Goal: Task Accomplishment & Management: Manage account settings

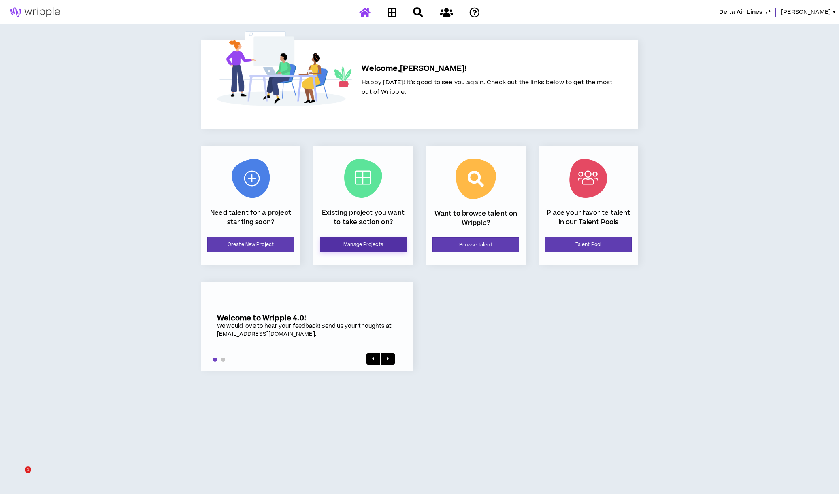
click at [375, 245] on link "Manage Projects" at bounding box center [363, 244] width 87 height 15
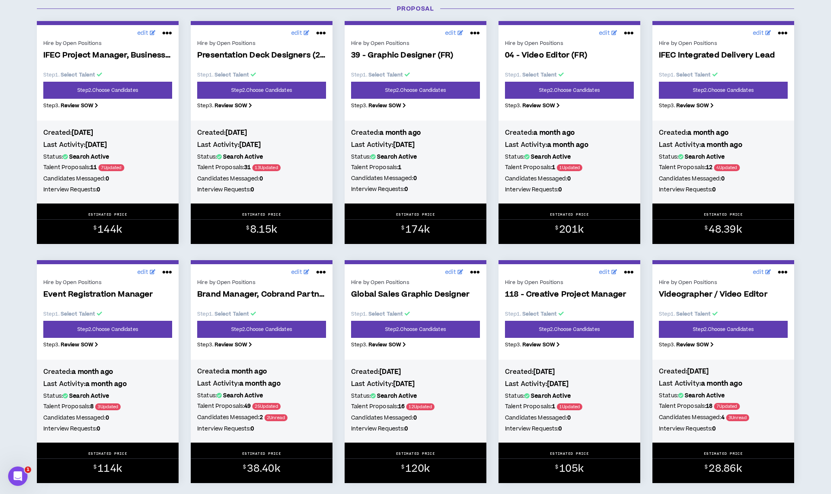
scroll to position [432, 0]
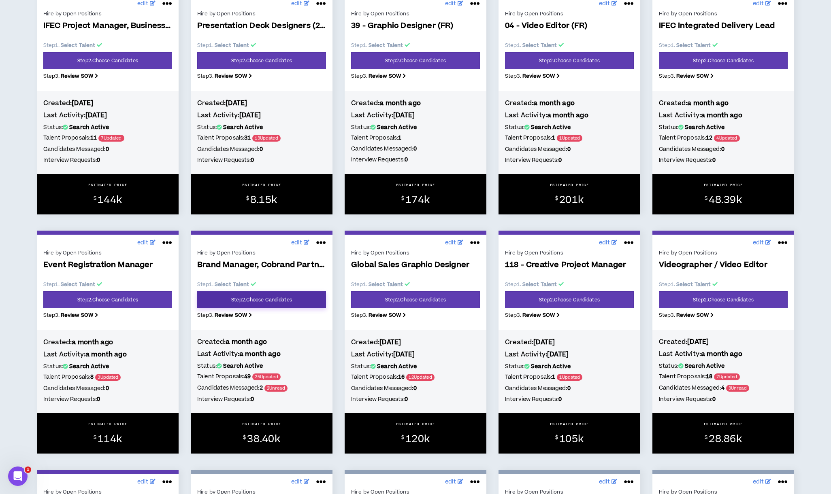
click at [292, 306] on link "Step 2 . Choose Candidates" at bounding box center [261, 300] width 129 height 17
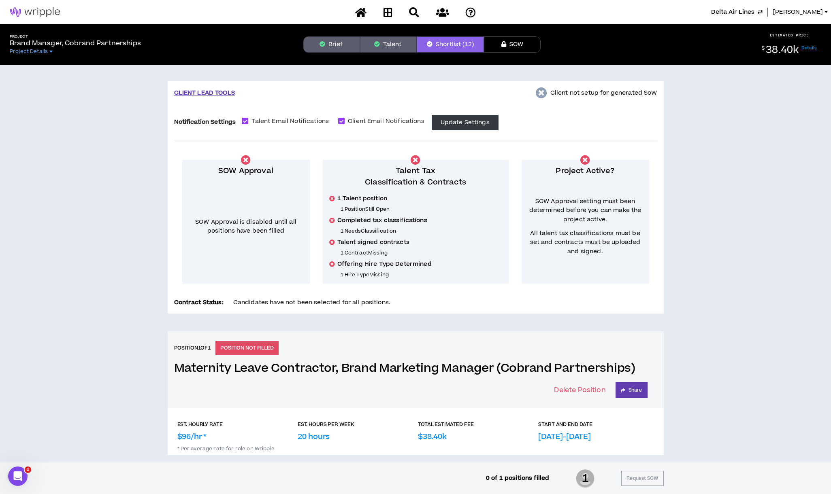
click at [393, 53] on div "Project Brand Manager, Cobrand Partnerships Project Details Brief Talent Shortl…" at bounding box center [415, 44] width 831 height 40
click at [389, 46] on button "Talent" at bounding box center [388, 44] width 57 height 16
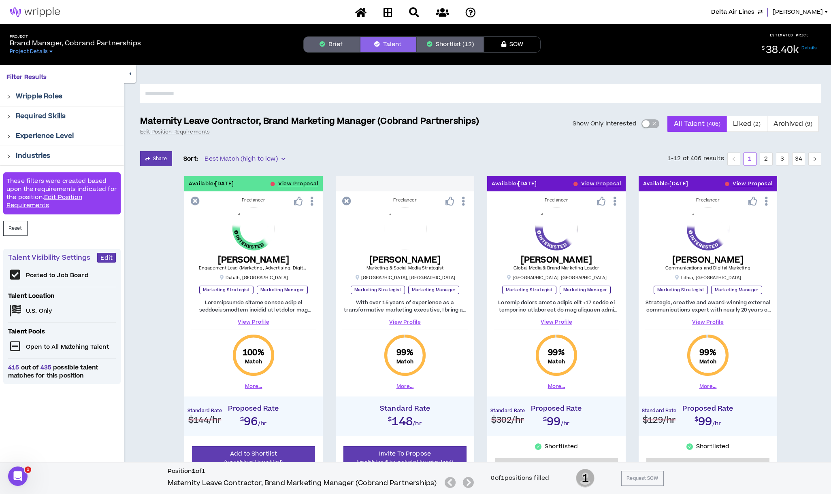
click at [241, 89] on input "text" at bounding box center [480, 93] width 681 height 19
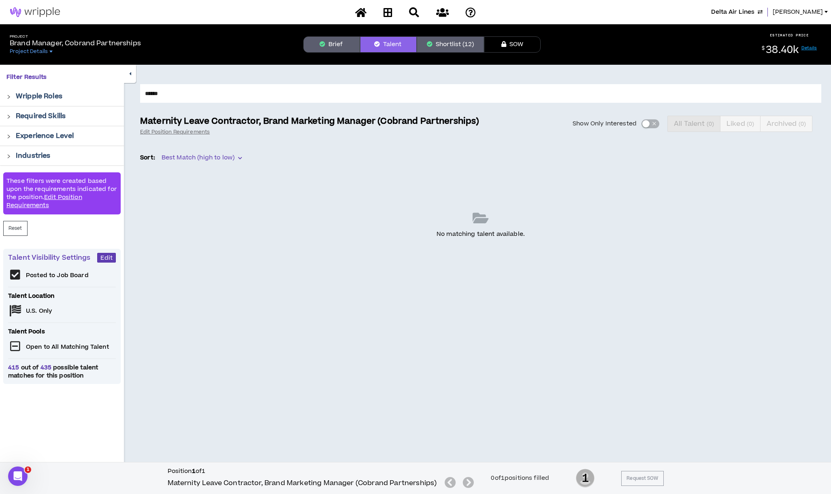
click at [172, 91] on input "******" at bounding box center [480, 93] width 681 height 19
click at [389, 47] on button "Talent" at bounding box center [388, 44] width 57 height 16
click at [181, 97] on input "******" at bounding box center [480, 93] width 681 height 19
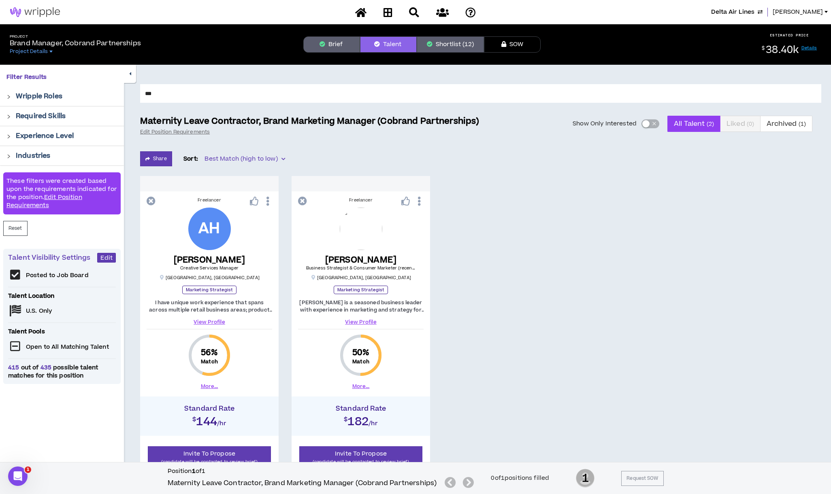
click at [182, 96] on input "***" at bounding box center [480, 93] width 681 height 19
type input "*"
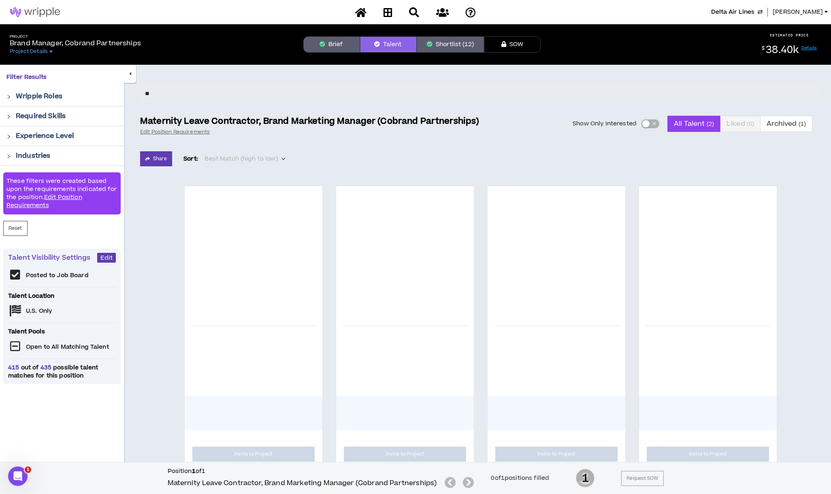
drag, startPoint x: 168, startPoint y: 92, endPoint x: 164, endPoint y: 91, distance: 4.7
click at [164, 90] on input "**" at bounding box center [480, 93] width 681 height 19
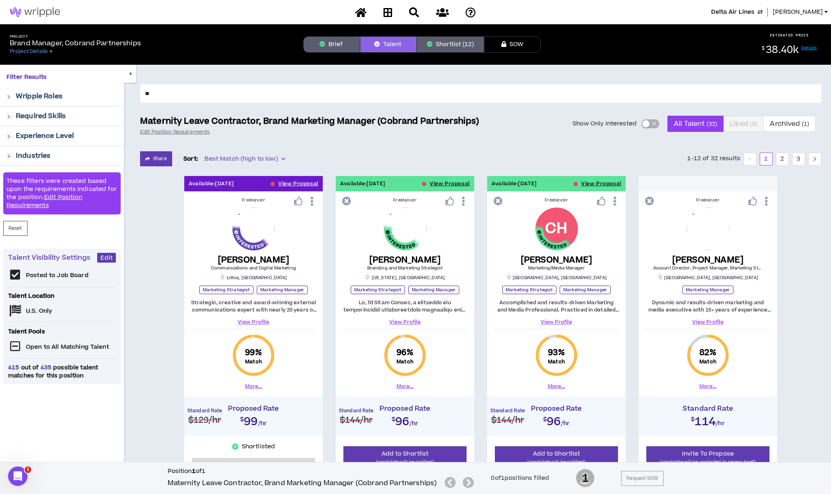
click at [164, 91] on input "**" at bounding box center [480, 93] width 681 height 19
type input "*"
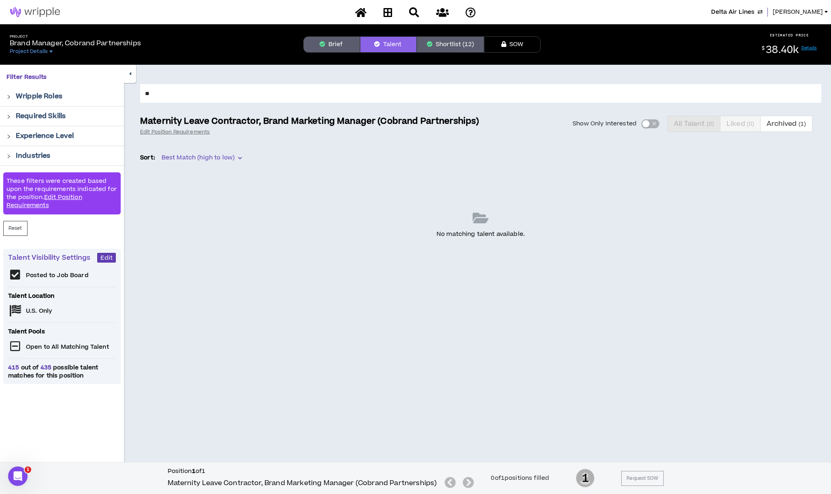
type input "*"
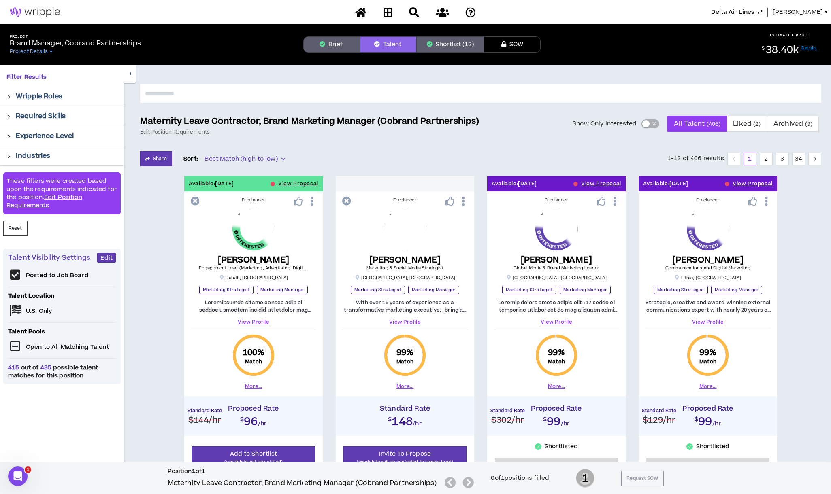
click at [795, 12] on span "Lauren-Bridget" at bounding box center [797, 12] width 50 height 9
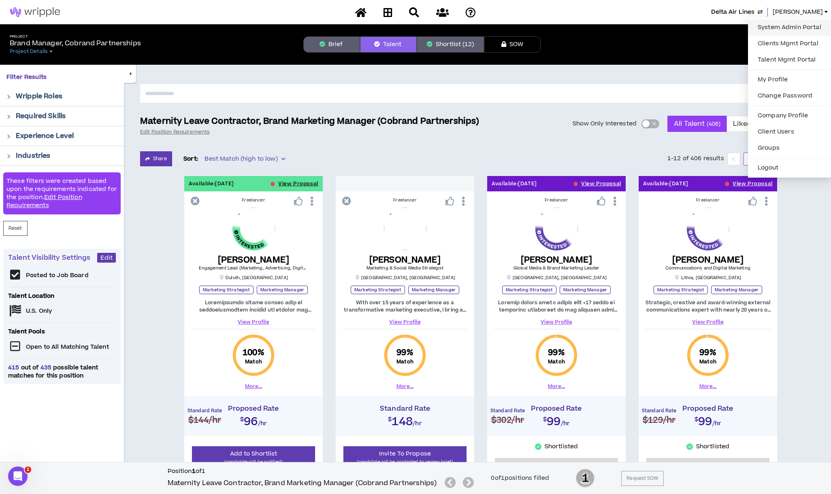
click at [792, 26] on link "System Admin Portal" at bounding box center [789, 27] width 73 height 12
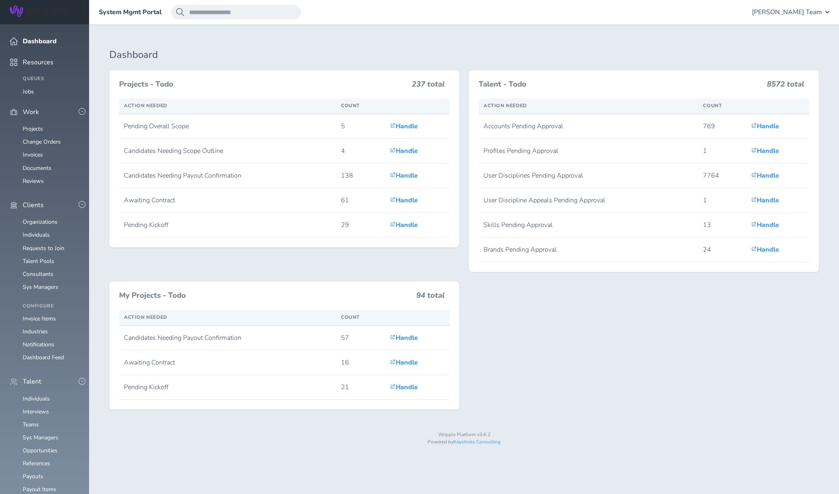
scroll to position [108, 0]
click at [40, 395] on link "Individuals" at bounding box center [36, 399] width 27 height 8
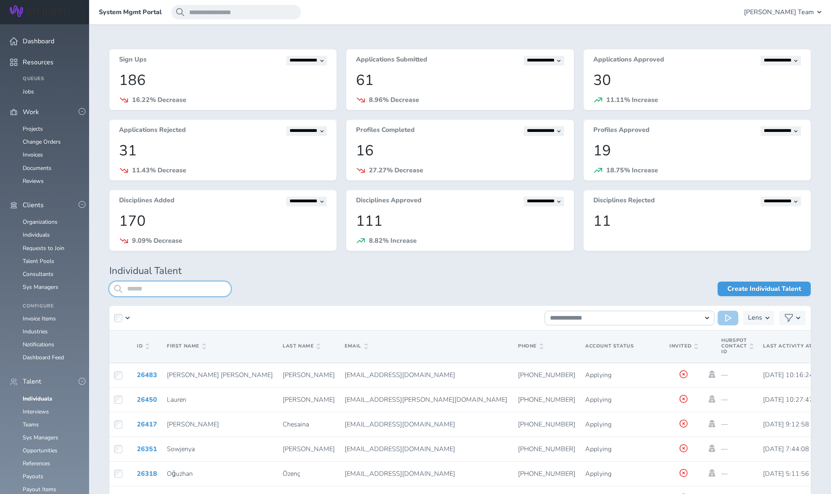
click at [177, 287] on input "search" at bounding box center [169, 289] width 121 height 15
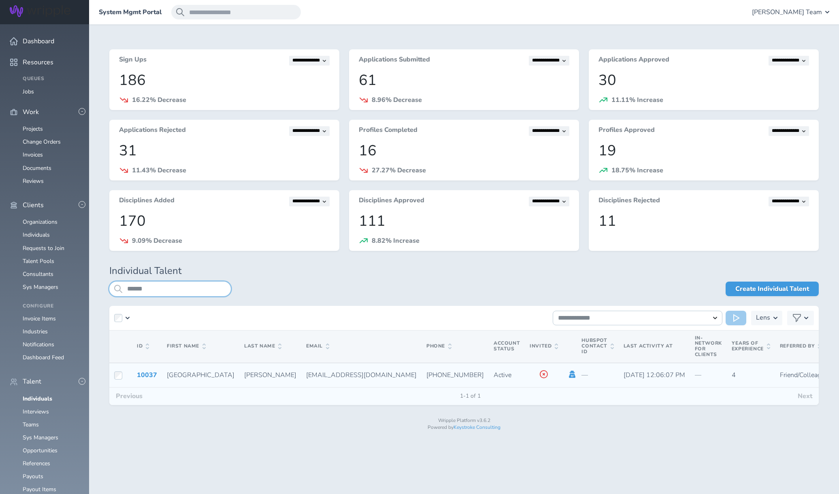
type input "******"
click at [569, 377] on icon at bounding box center [572, 374] width 6 height 7
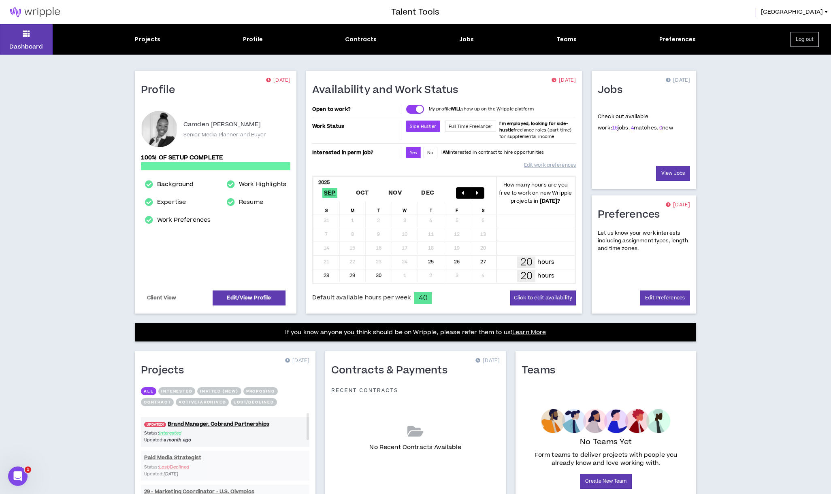
click at [810, 12] on span "[GEOGRAPHIC_DATA]" at bounding box center [792, 12] width 62 height 9
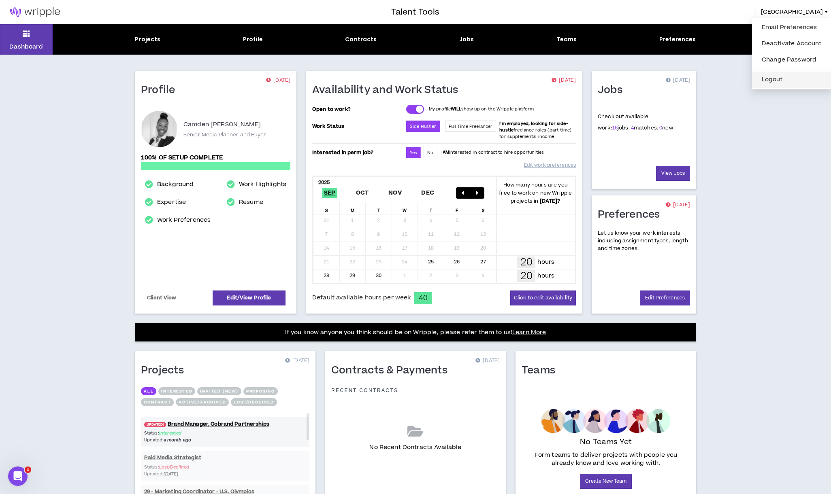
click at [776, 80] on button "Logout" at bounding box center [792, 80] width 70 height 12
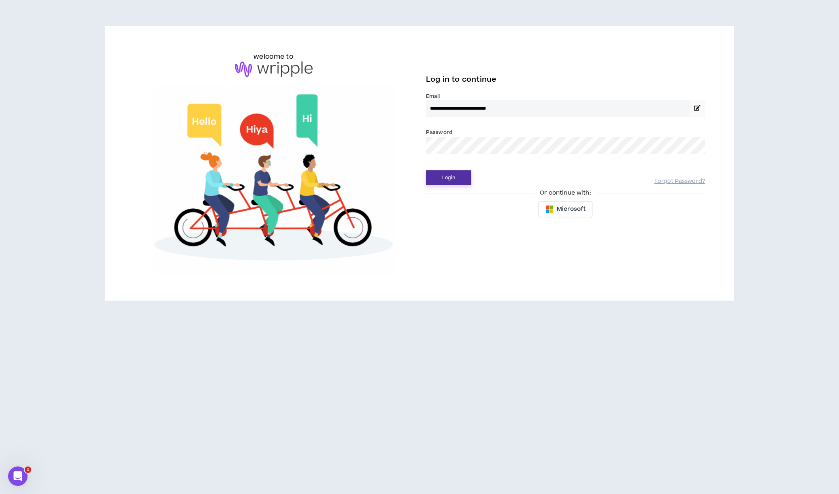
click at [457, 178] on button "Login" at bounding box center [448, 177] width 45 height 15
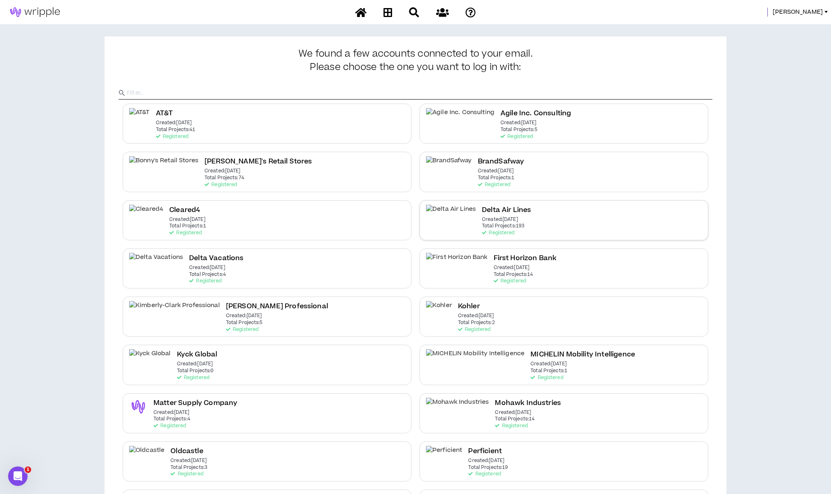
click at [482, 209] on h2 "Delta Air Lines" at bounding box center [506, 210] width 49 height 11
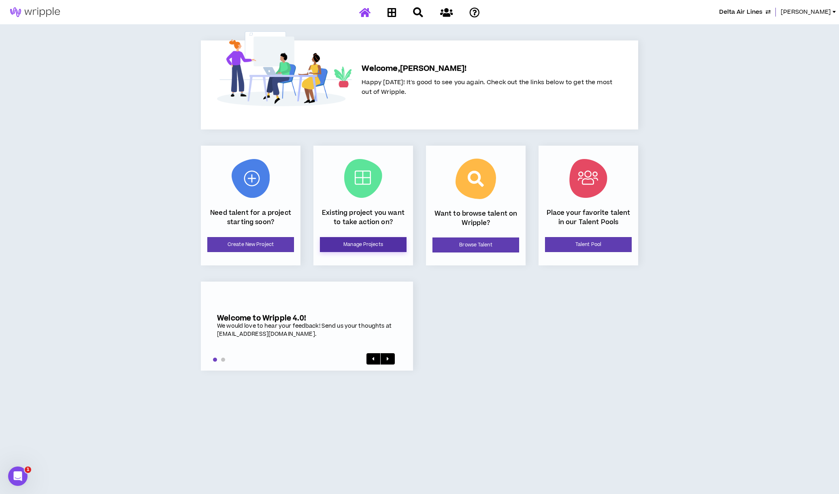
click at [385, 240] on link "Manage Projects" at bounding box center [363, 244] width 87 height 15
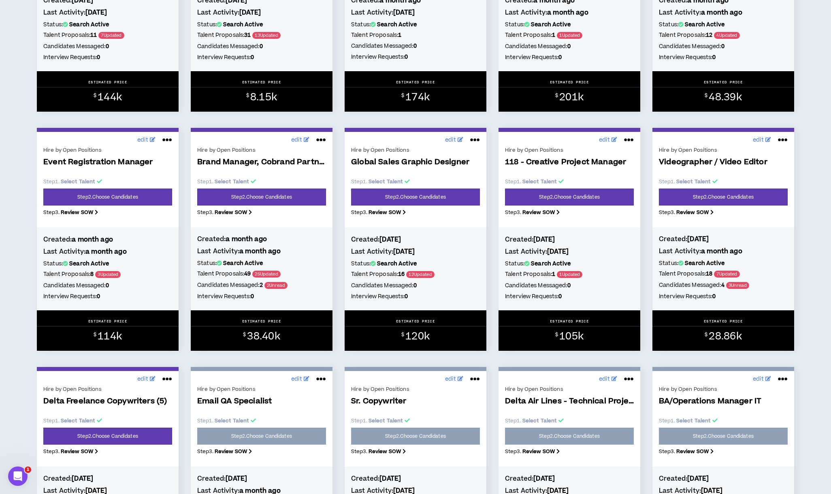
scroll to position [540, 0]
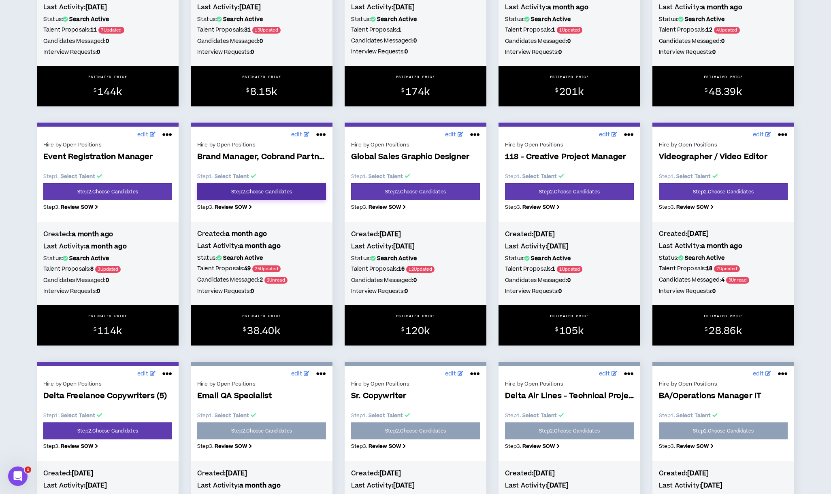
click at [270, 195] on link "Step 2 . Choose Candidates" at bounding box center [261, 191] width 129 height 17
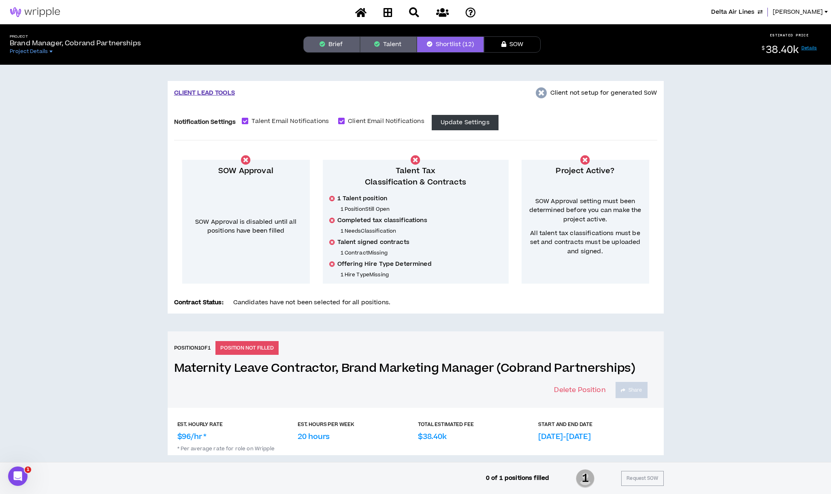
click at [390, 46] on button "Talent" at bounding box center [388, 44] width 57 height 16
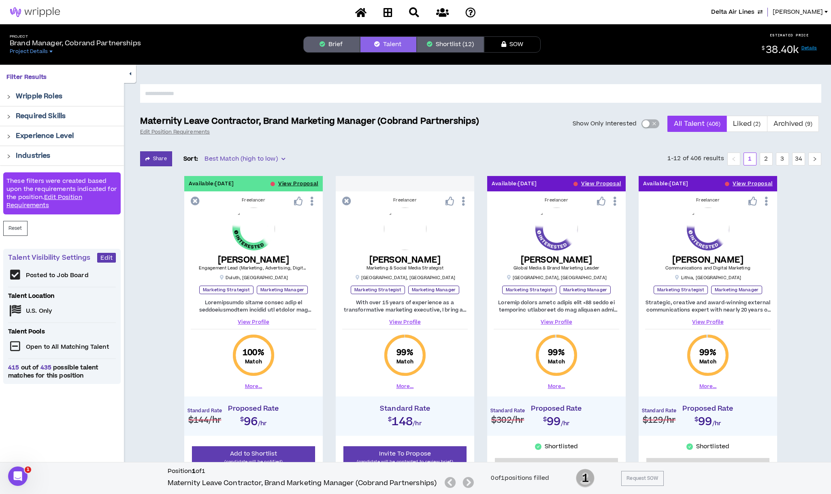
click at [650, 126] on button "Show Only Interested" at bounding box center [650, 123] width 18 height 9
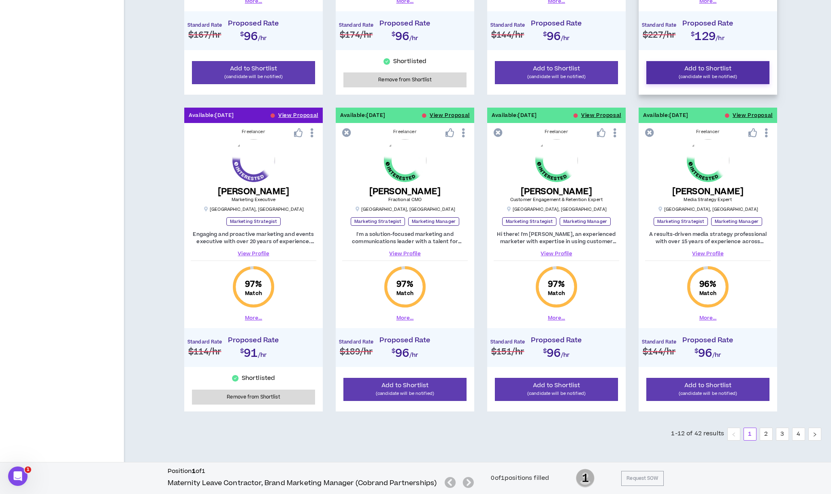
scroll to position [708, 0]
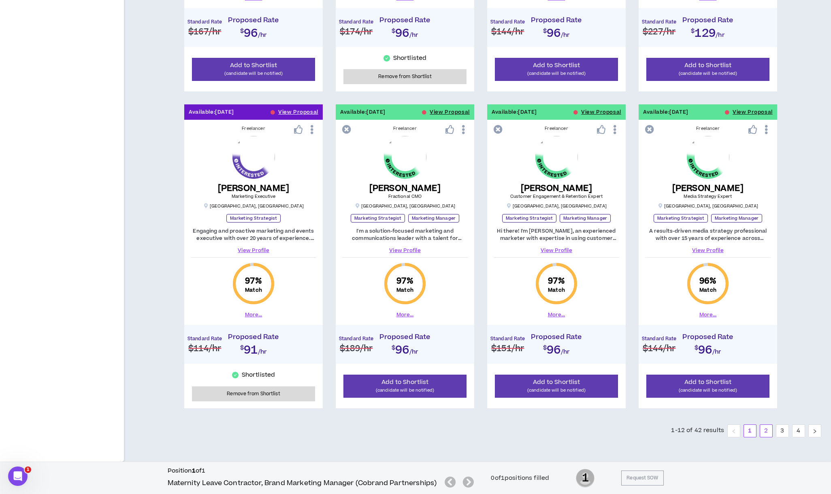
click at [765, 430] on link "2" at bounding box center [766, 431] width 12 height 12
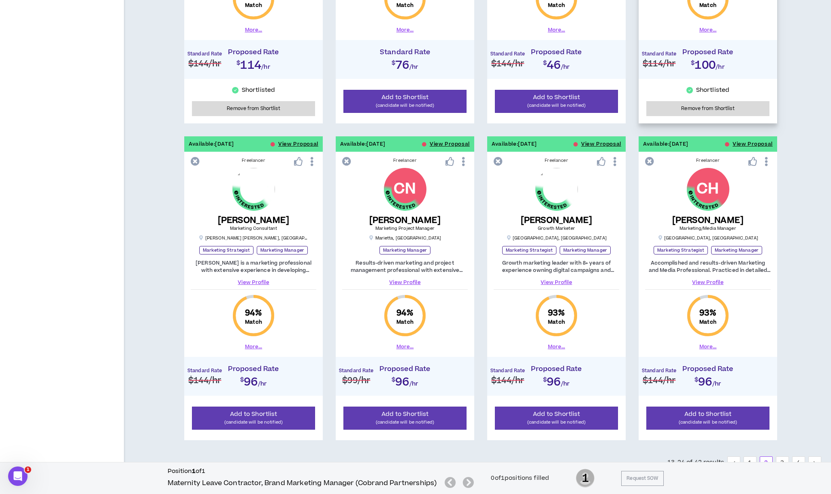
scroll to position [708, 0]
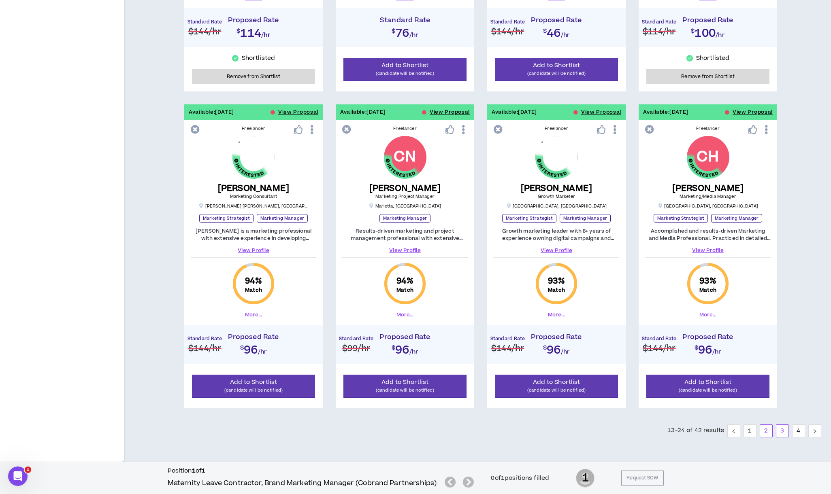
click at [779, 431] on link "3" at bounding box center [782, 431] width 12 height 12
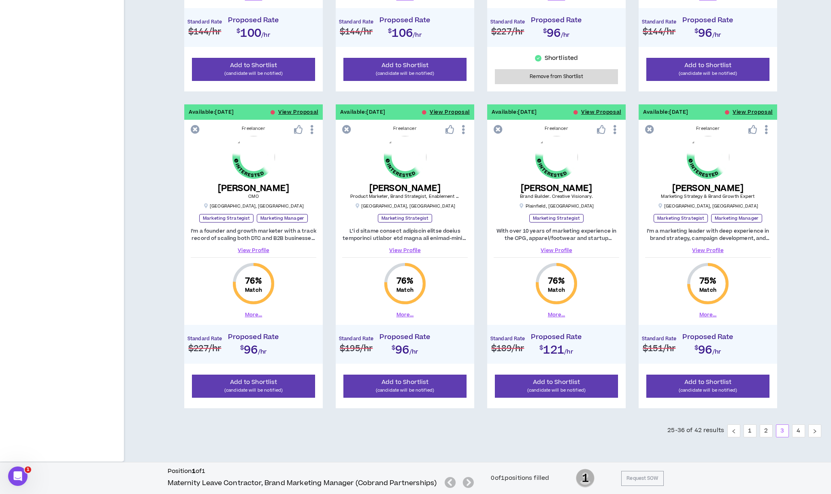
scroll to position [708, 0]
click at [797, 433] on link "4" at bounding box center [798, 431] width 12 height 12
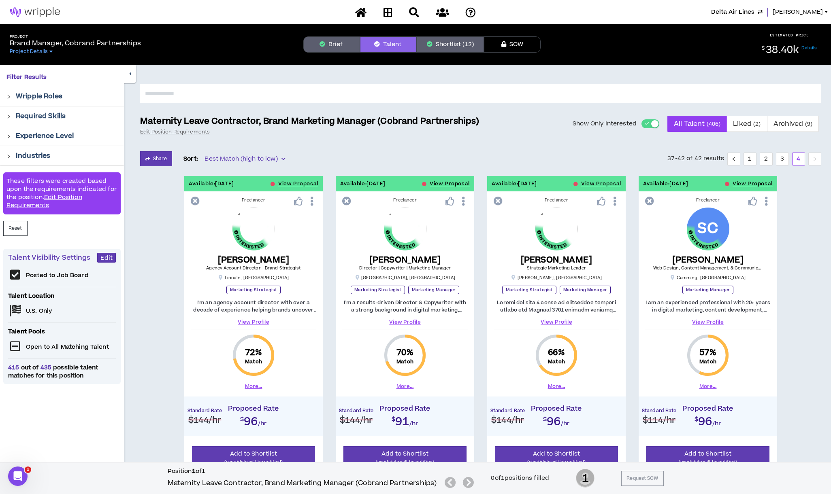
click at [246, 91] on input "text" at bounding box center [480, 93] width 681 height 19
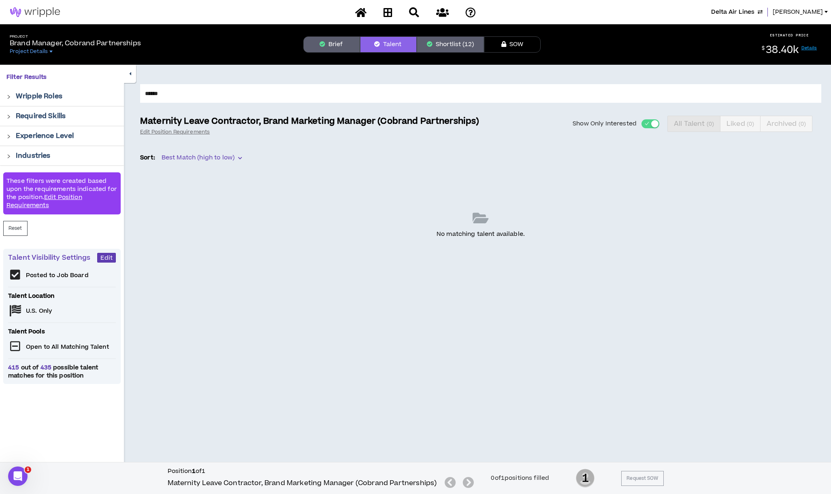
type input "******"
click at [334, 44] on button "Brief" at bounding box center [331, 44] width 57 height 16
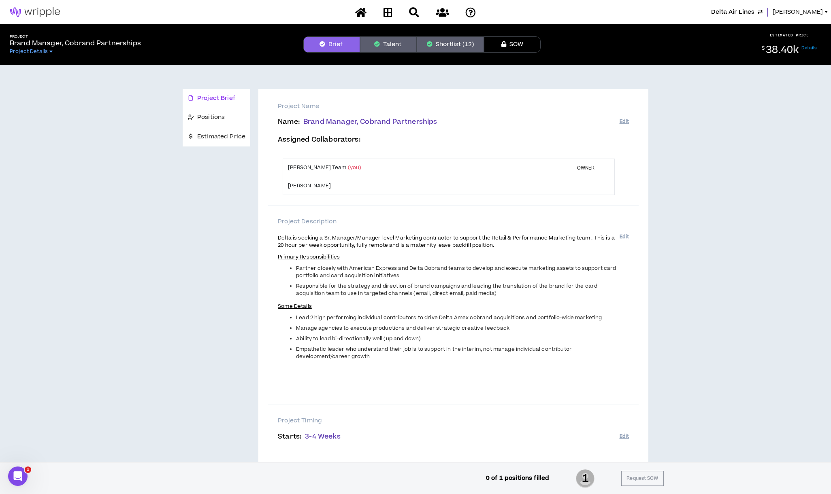
click at [796, 14] on span "Lauren-Bridget" at bounding box center [797, 12] width 50 height 9
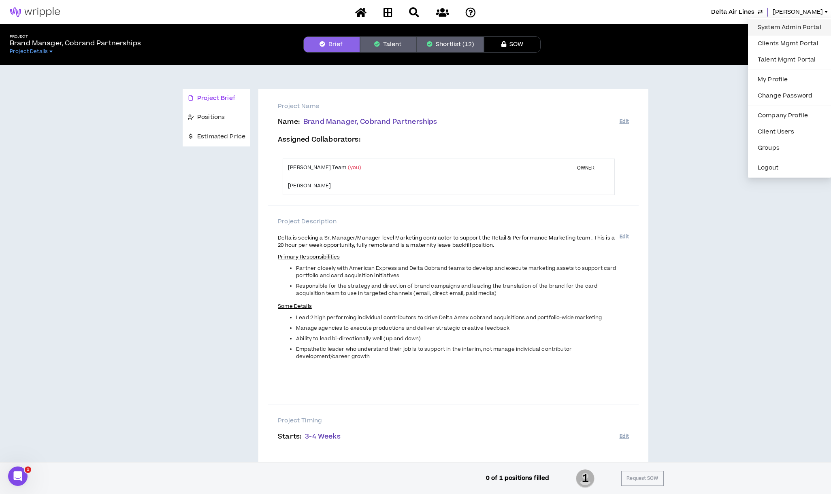
click at [791, 26] on link "System Admin Portal" at bounding box center [789, 27] width 73 height 12
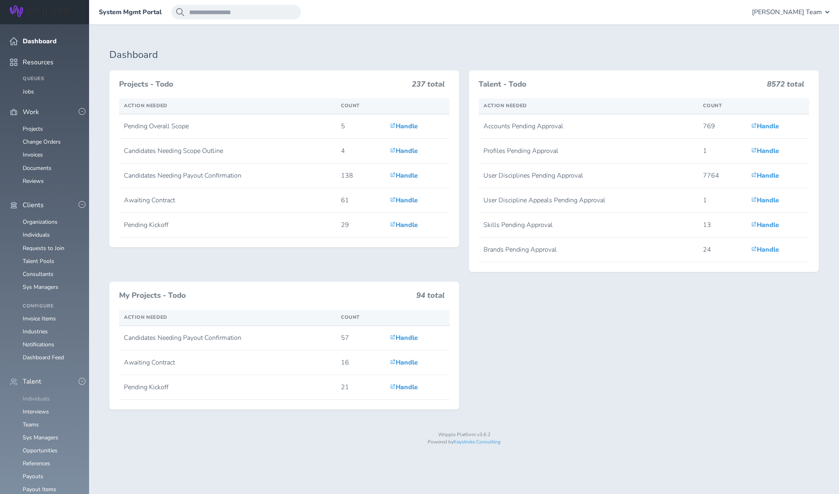
click at [36, 395] on link "Individuals" at bounding box center [36, 399] width 27 height 8
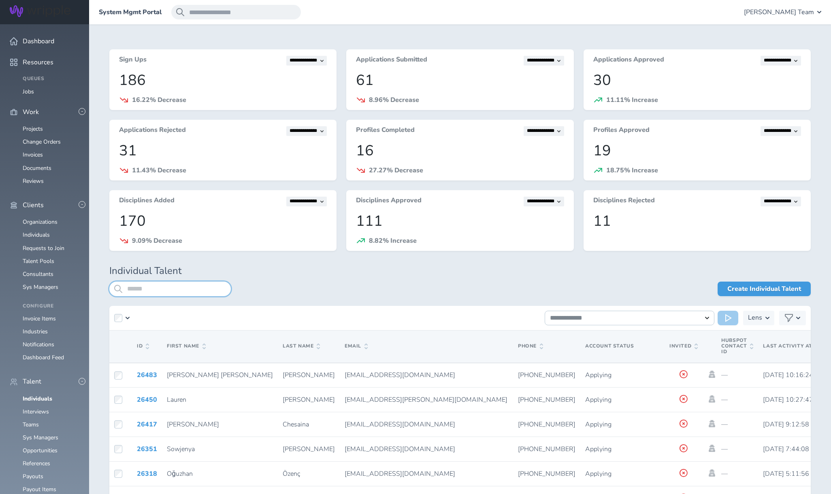
click at [188, 290] on input "search" at bounding box center [169, 289] width 121 height 15
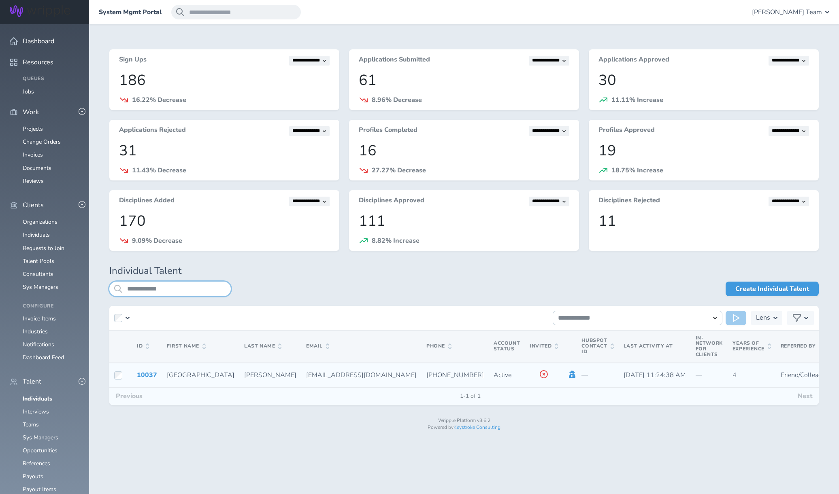
type input "**********"
click at [569, 375] on icon at bounding box center [572, 374] width 6 height 7
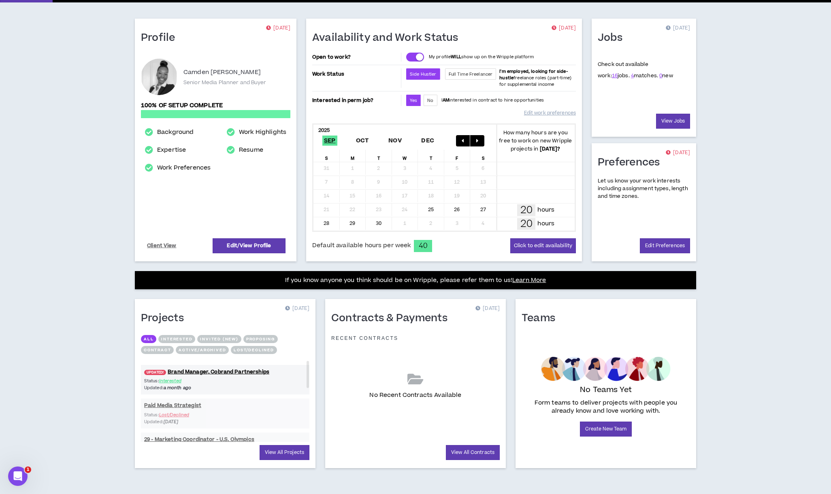
scroll to position [53, 0]
click at [209, 373] on link "UPDATED! Brand Manager, Cobrand Partnerships" at bounding box center [225, 372] width 168 height 8
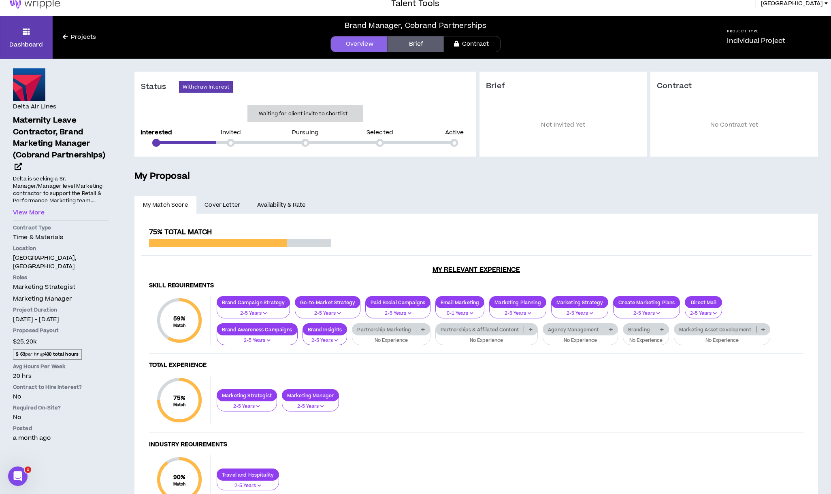
scroll to position [8, 0]
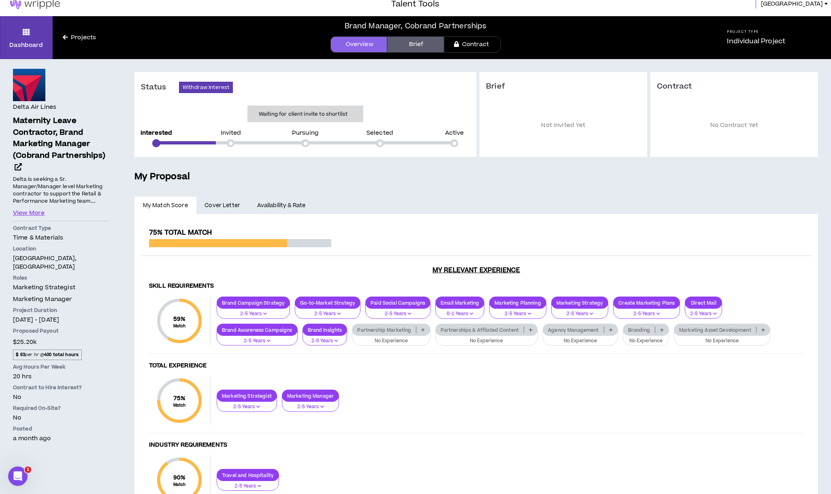
click at [79, 40] on link "Projects" at bounding box center [79, 37] width 53 height 9
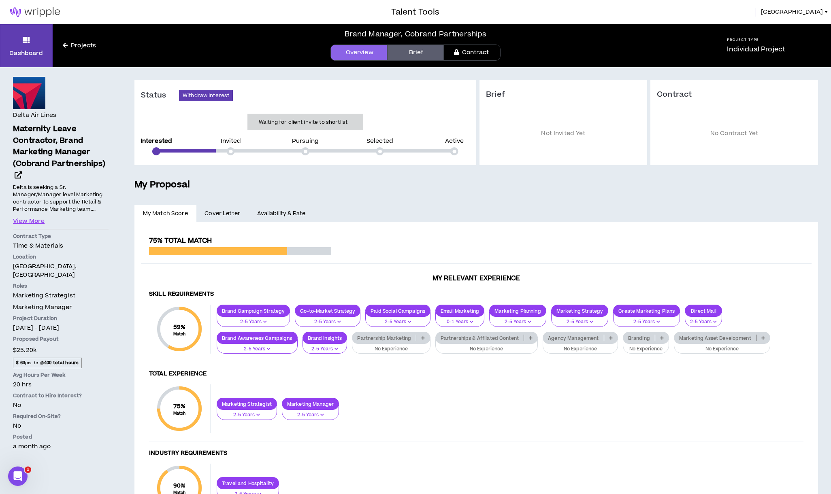
click at [809, 11] on span "[GEOGRAPHIC_DATA]" at bounding box center [792, 12] width 62 height 9
click at [781, 77] on button "Logout" at bounding box center [792, 80] width 70 height 12
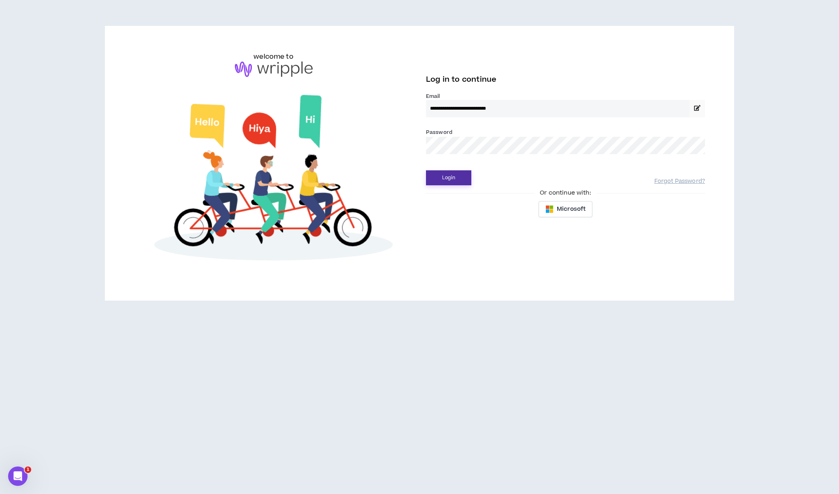
click at [459, 181] on button "Login" at bounding box center [448, 177] width 45 height 15
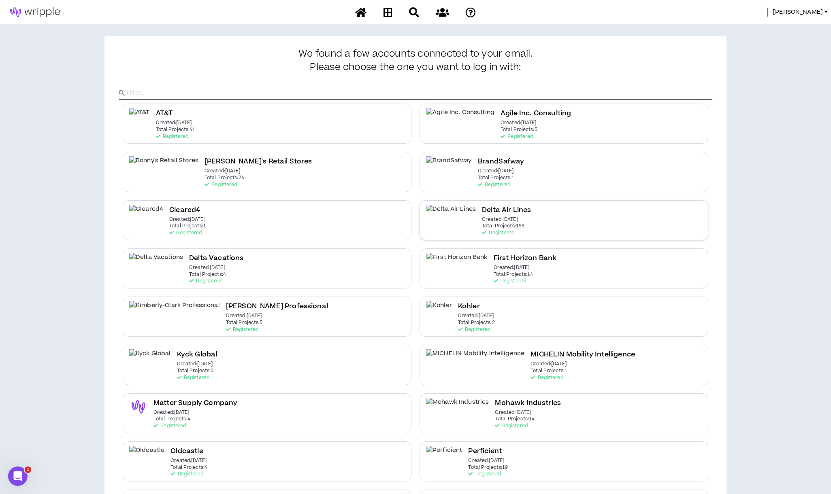
click at [500, 221] on div "Delta Air Lines Created: Dec 7 2020 Total Projects: 193 Registered" at bounding box center [506, 220] width 49 height 31
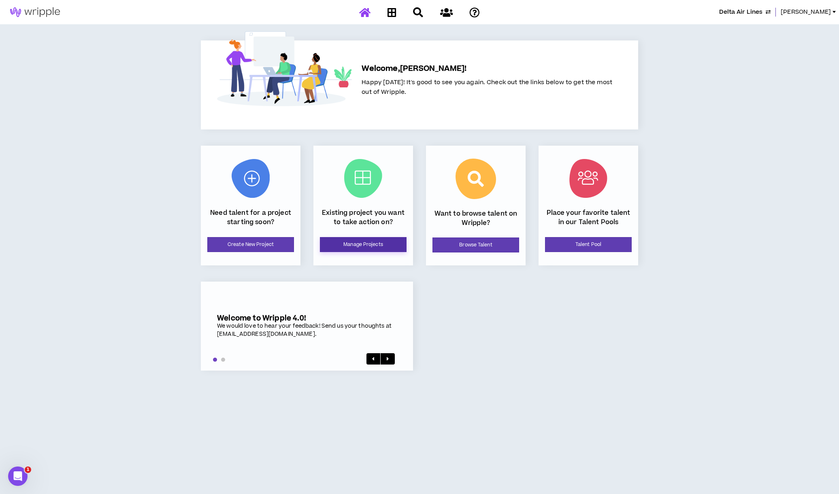
click at [386, 245] on link "Manage Projects" at bounding box center [363, 244] width 87 height 15
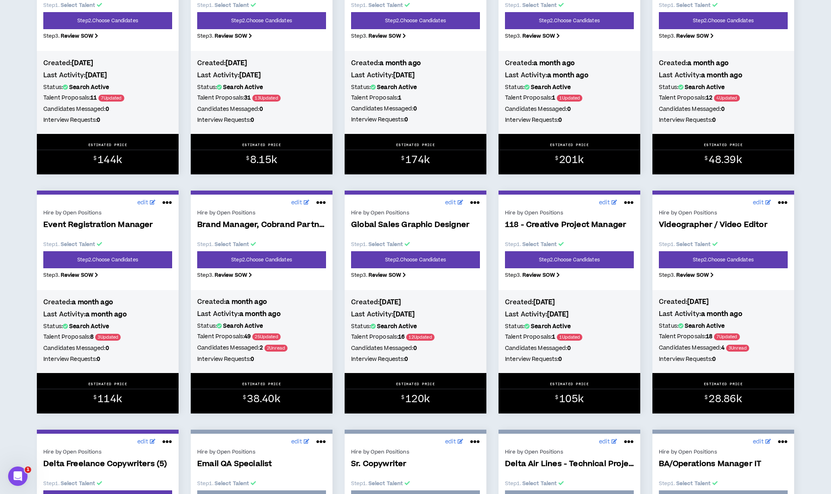
scroll to position [486, 0]
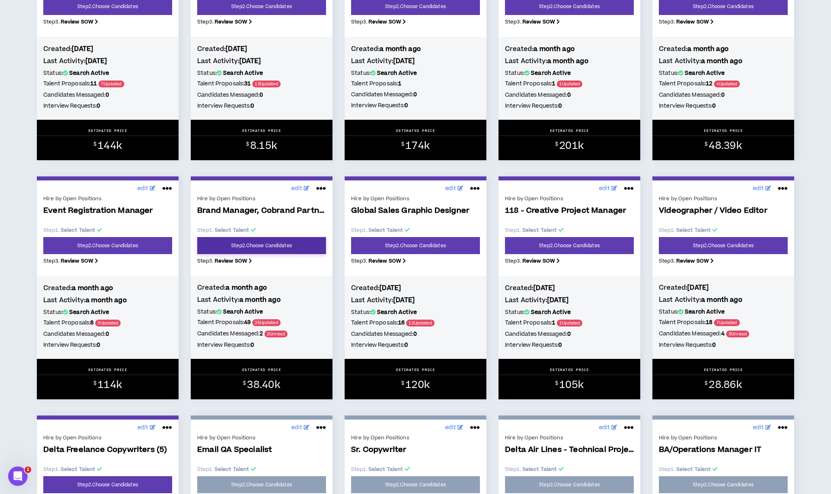
click at [268, 251] on link "Step 2 . Choose Candidates" at bounding box center [261, 245] width 129 height 17
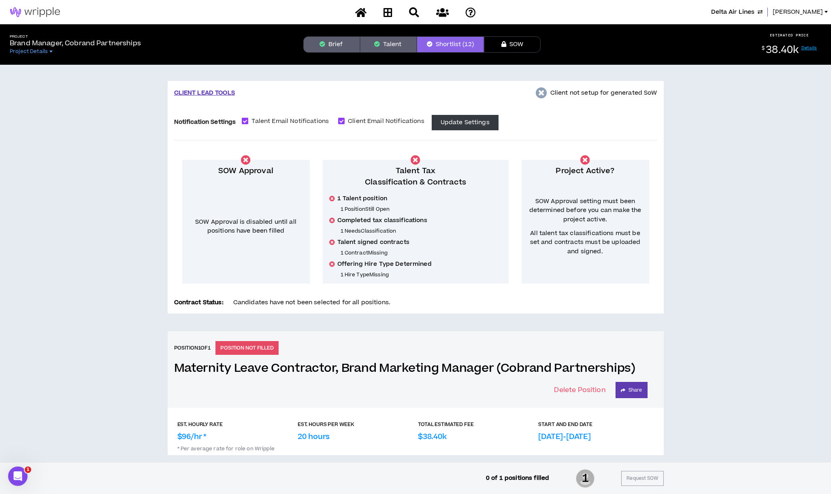
click at [389, 46] on button "Talent" at bounding box center [388, 44] width 57 height 16
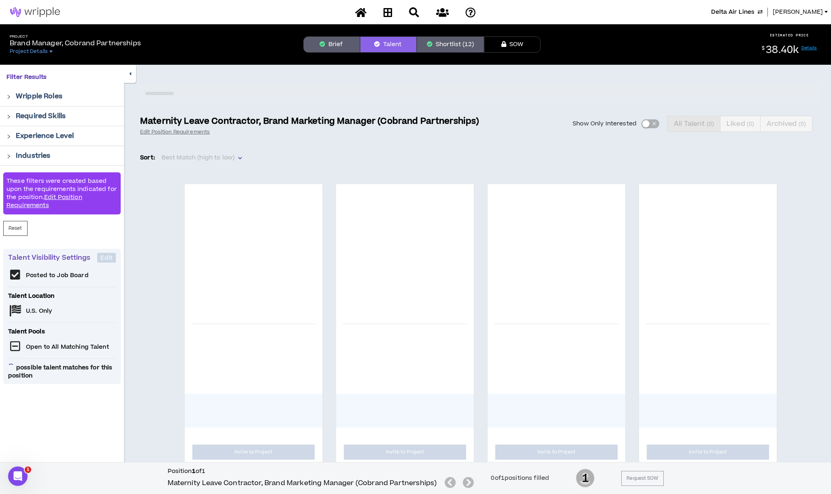
click at [645, 125] on div "Show Only Interested All Talent ( 0 ) Liked ( 0 ) Archived ( 0 )" at bounding box center [655, 124] width 332 height 16
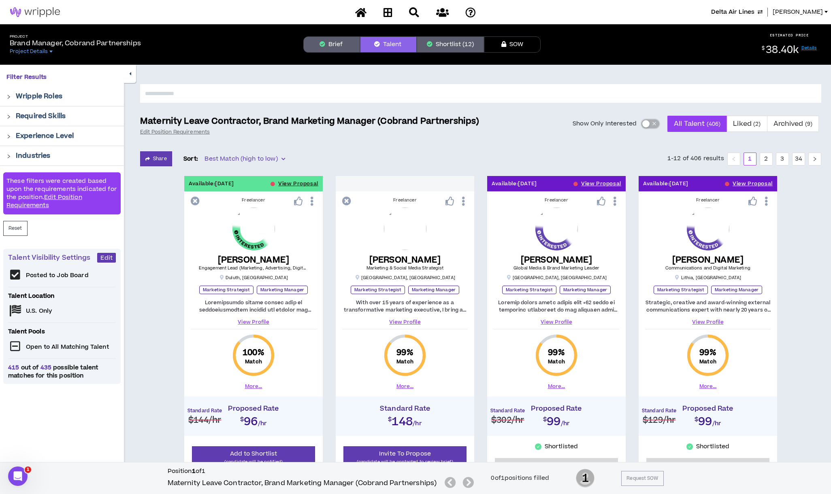
click at [645, 125] on div "button" at bounding box center [645, 123] width 7 height 7
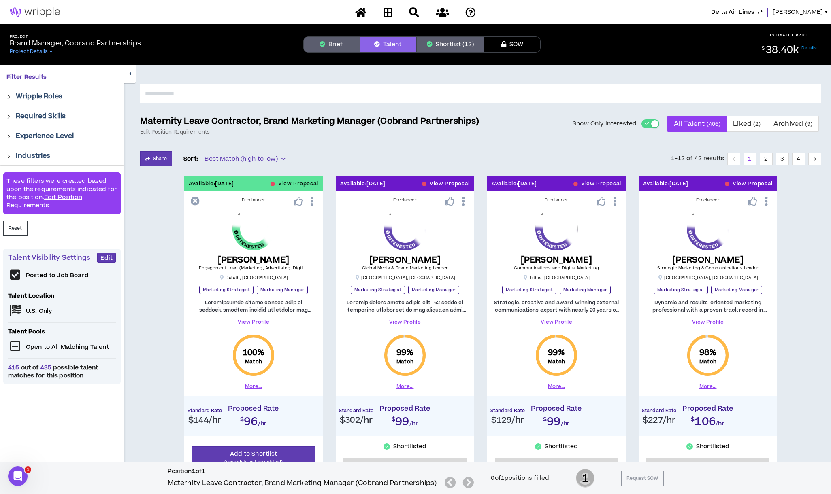
click at [250, 91] on input "text" at bounding box center [480, 93] width 681 height 19
click at [168, 89] on input "*" at bounding box center [480, 93] width 681 height 19
type input "***"
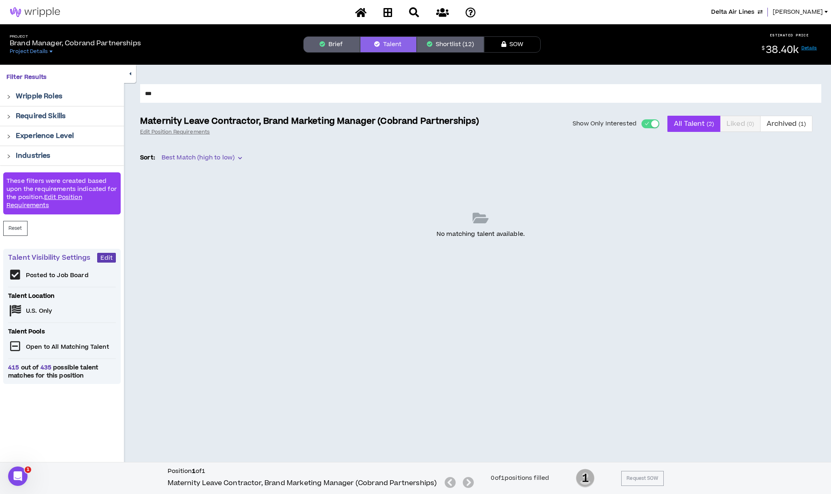
click at [802, 14] on span "[PERSON_NAME]" at bounding box center [797, 12] width 50 height 9
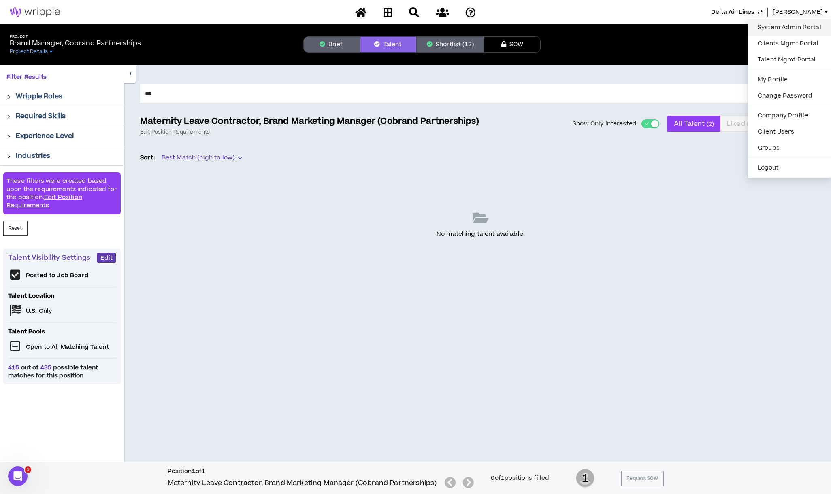
click at [789, 25] on link "System Admin Portal" at bounding box center [789, 27] width 73 height 12
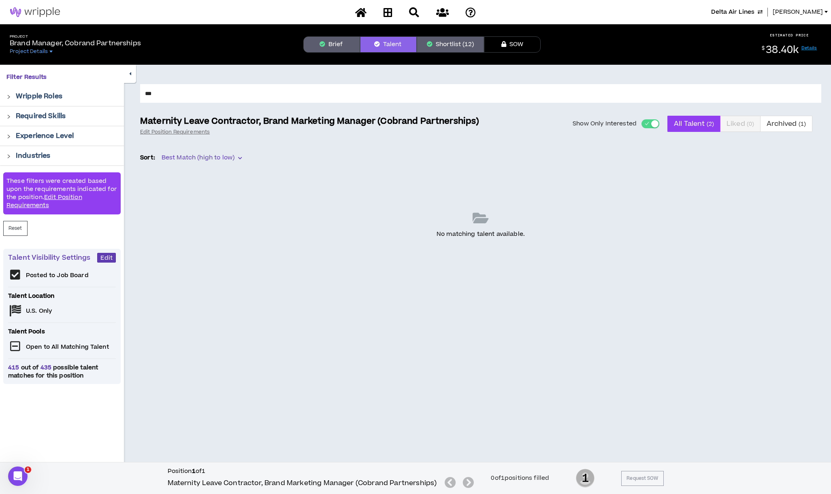
click at [733, 10] on span "Delta Air Lines" at bounding box center [732, 12] width 43 height 9
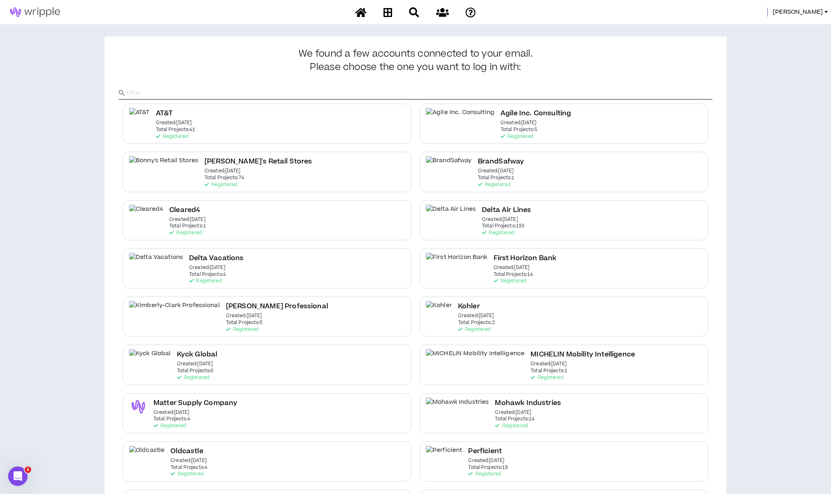
click at [482, 210] on h2 "Delta Air Lines" at bounding box center [506, 210] width 49 height 11
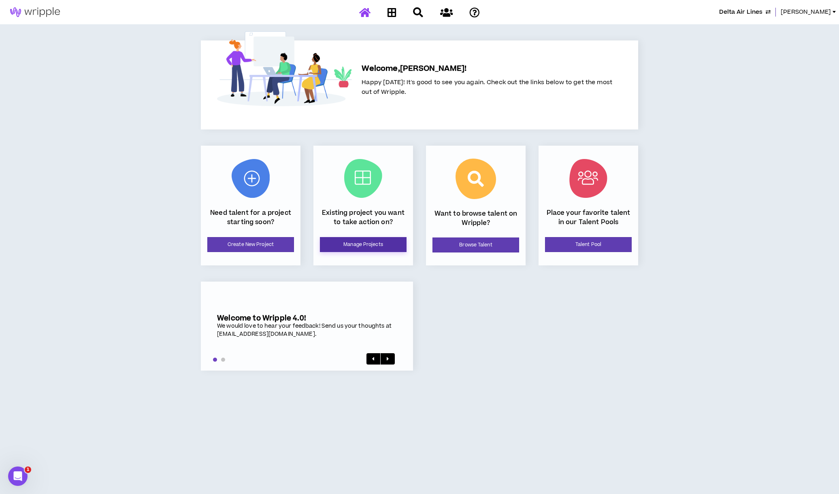
click at [385, 247] on link "Manage Projects" at bounding box center [363, 244] width 87 height 15
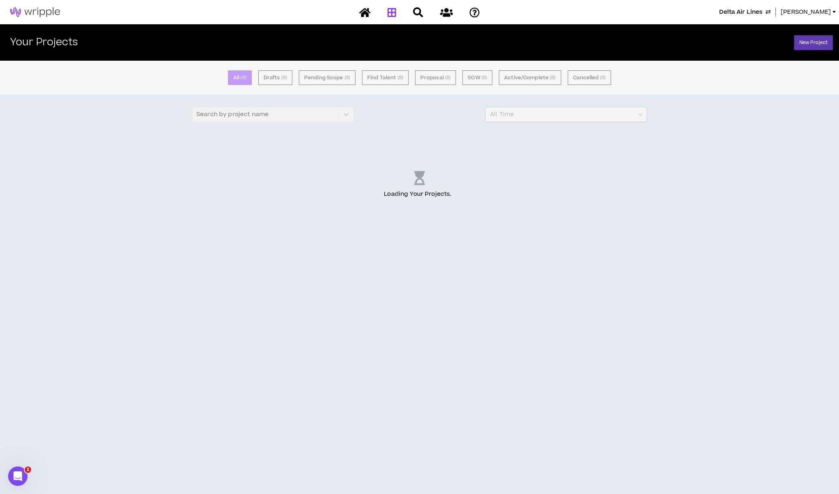
click at [760, 11] on span "Delta Air Lines" at bounding box center [740, 12] width 43 height 9
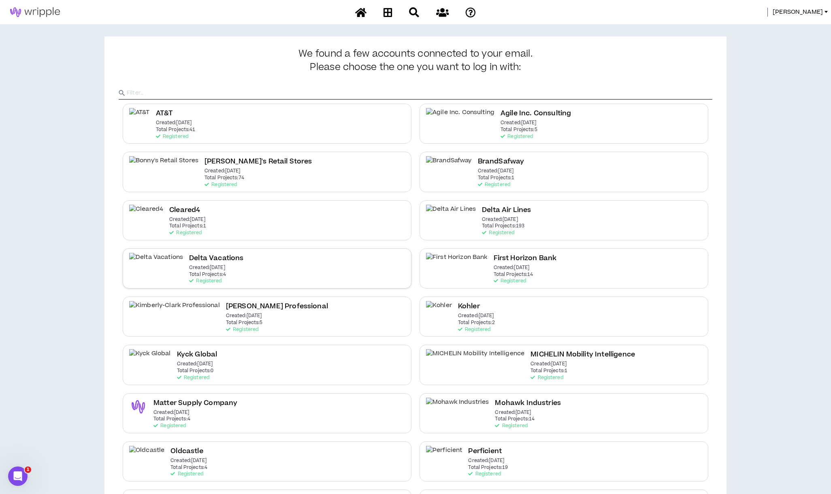
click at [201, 263] on h2 "Delta Vacations" at bounding box center [216, 258] width 54 height 11
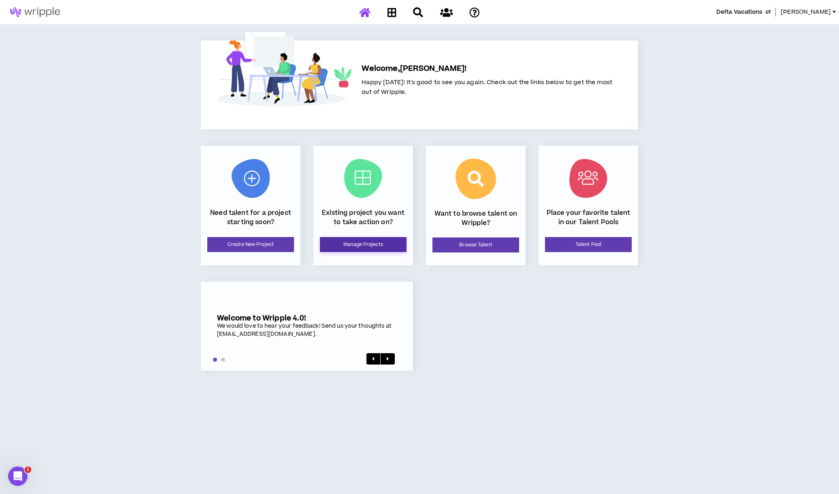
click at [385, 249] on link "Manage Projects" at bounding box center [363, 244] width 87 height 15
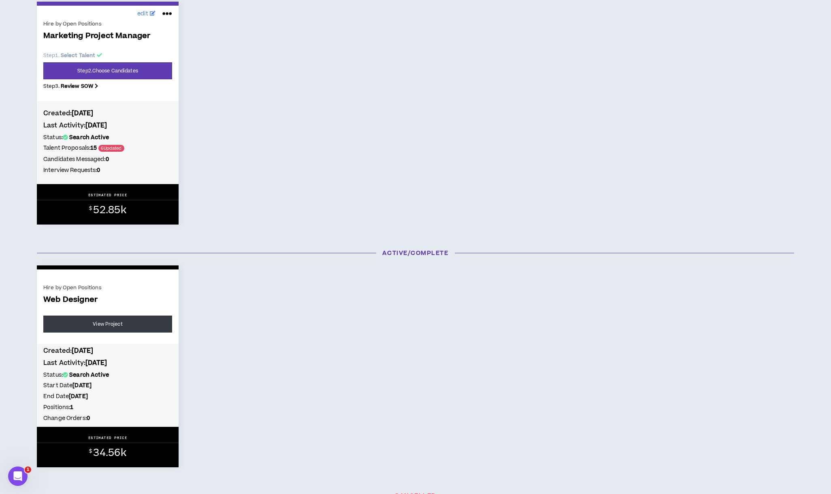
scroll to position [162, 0]
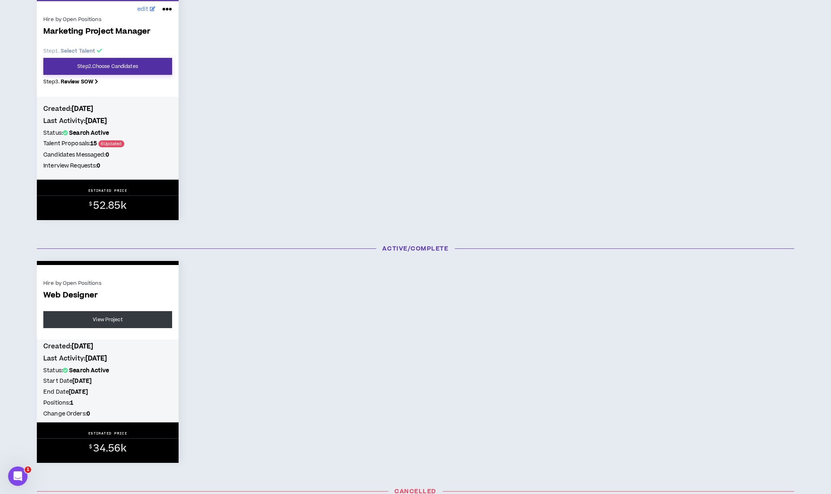
click at [109, 67] on link "Step 2 . Choose Candidates" at bounding box center [107, 66] width 129 height 17
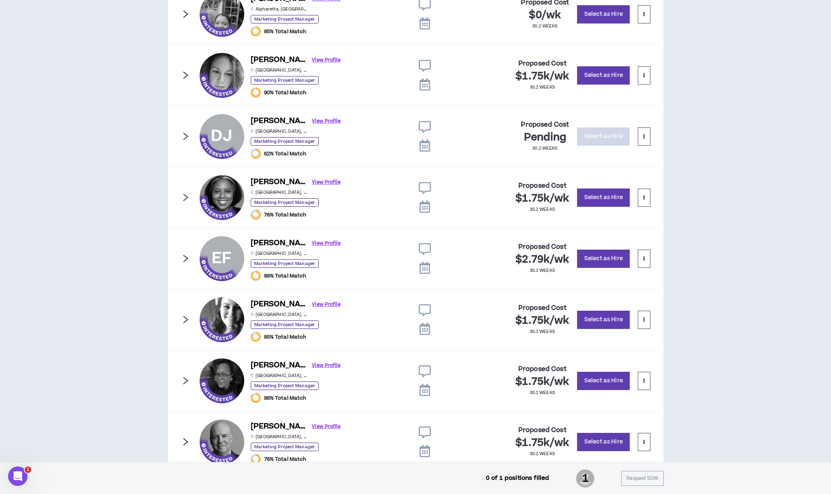
scroll to position [432, 0]
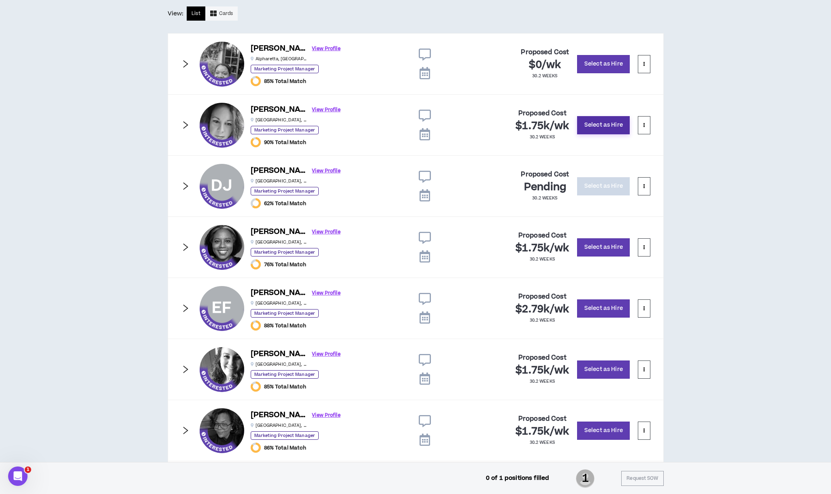
click at [595, 129] on button "Select as Hire" at bounding box center [603, 125] width 53 height 18
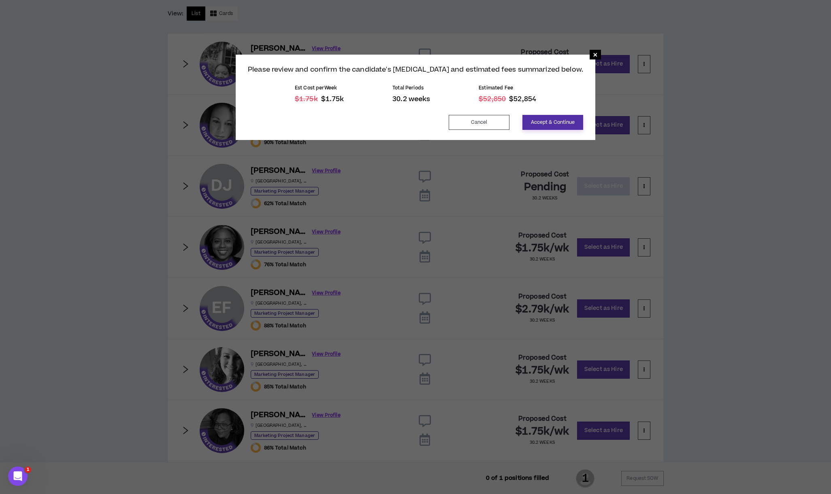
click at [550, 123] on button "Accept & Continue" at bounding box center [552, 122] width 61 height 15
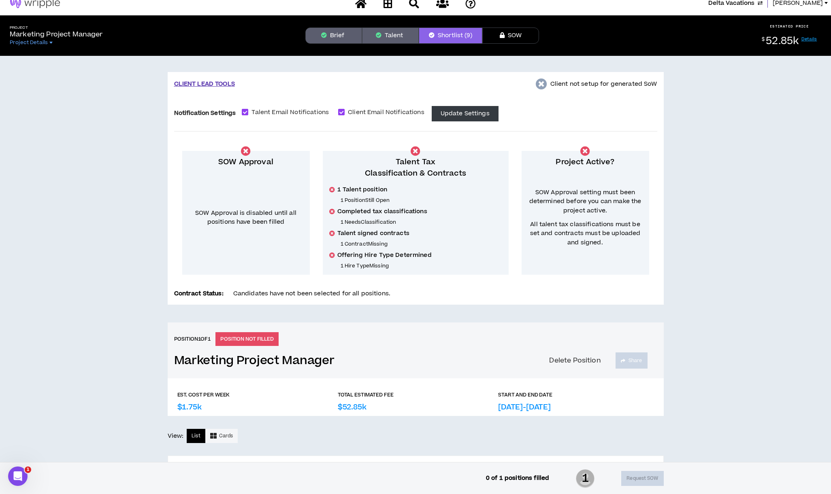
scroll to position [0, 0]
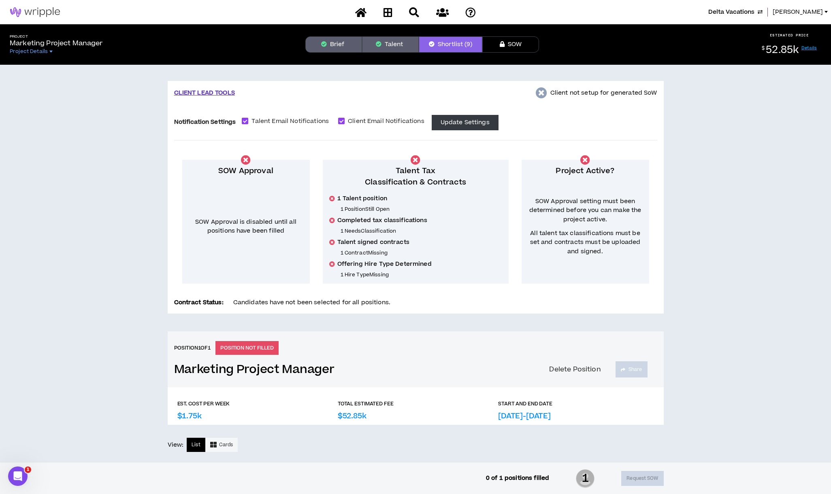
click at [508, 47] on button "SOW" at bounding box center [510, 44] width 57 height 16
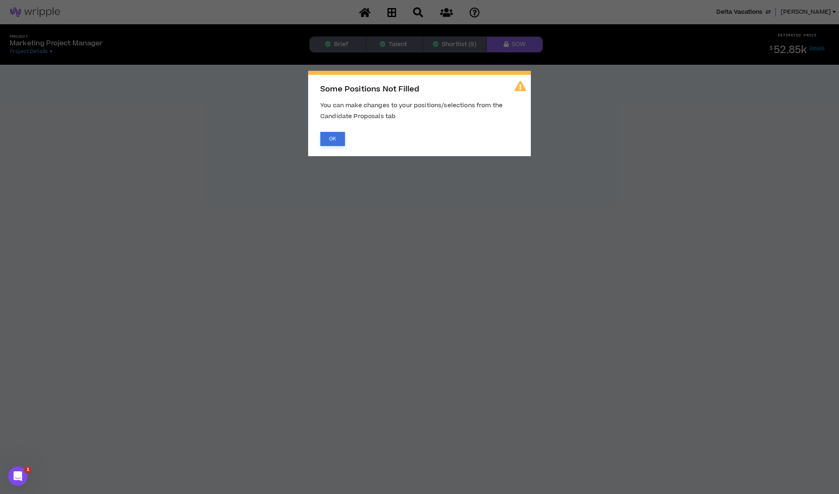
click at [333, 135] on button "OK" at bounding box center [332, 139] width 25 height 14
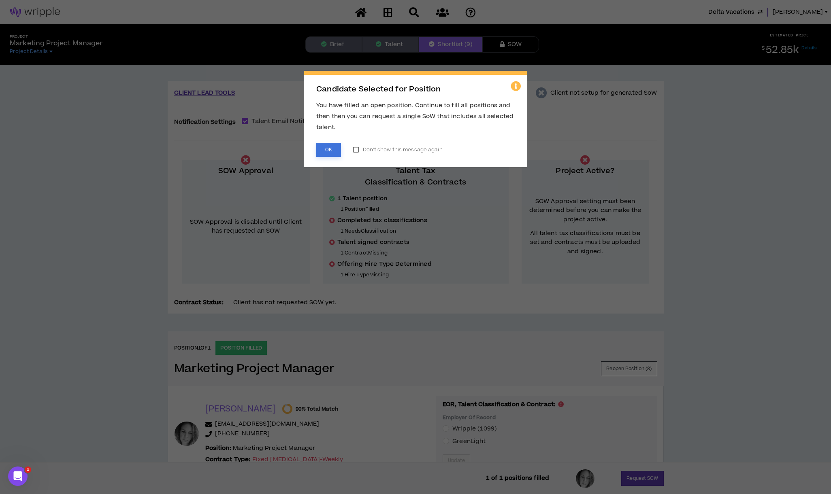
click at [329, 151] on button "OK" at bounding box center [328, 150] width 25 height 14
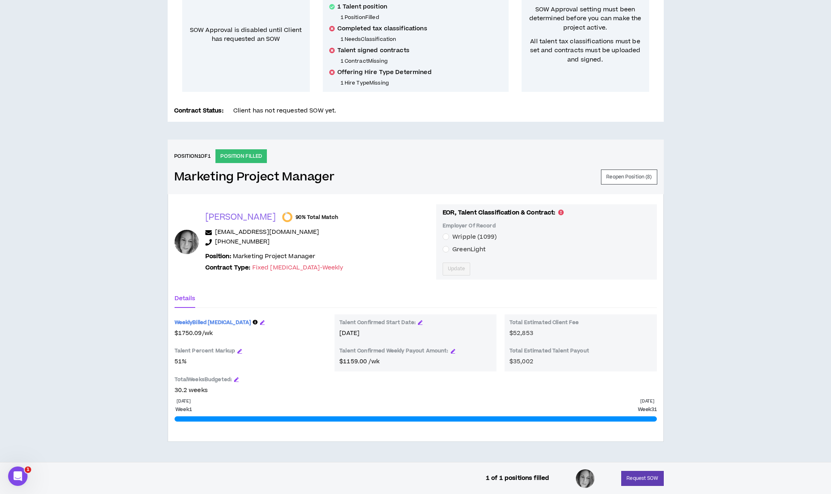
scroll to position [199, 0]
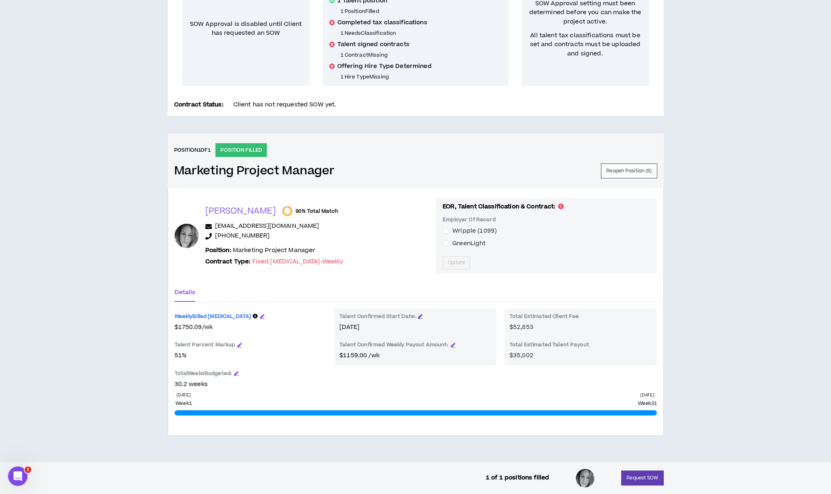
click at [418, 315] on icon "button" at bounding box center [420, 316] width 4 height 4
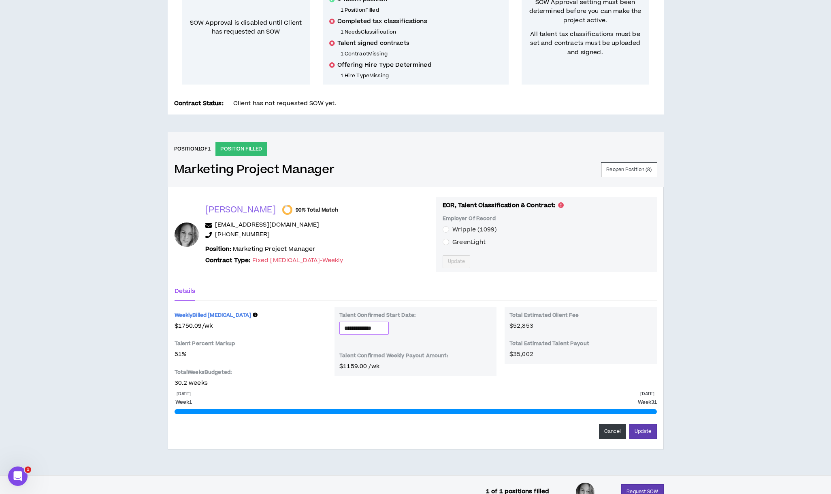
click at [367, 331] on input "**********" at bounding box center [364, 328] width 40 height 9
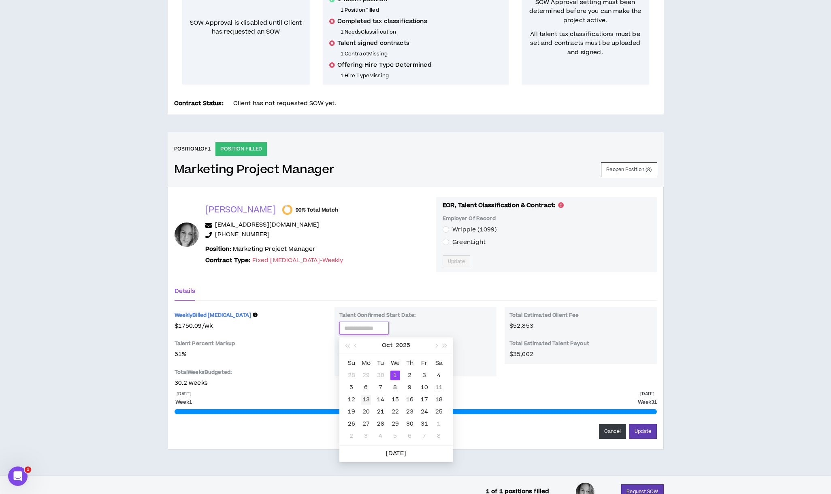
type input "**********"
click at [368, 398] on div "13" at bounding box center [366, 400] width 10 height 10
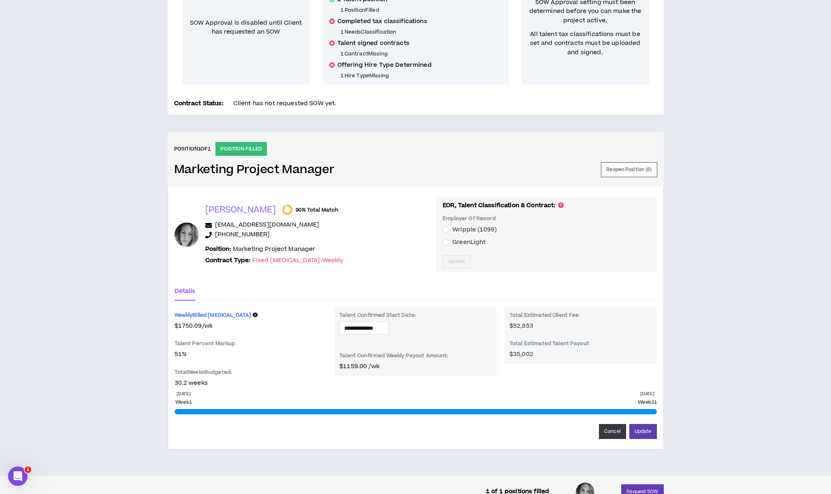
click at [368, 398] on div "Oct 1 2025 Week 1 May 1 2026 Week 31 Cancel Update" at bounding box center [415, 415] width 482 height 48
click at [639, 434] on button "Update" at bounding box center [643, 431] width 28 height 15
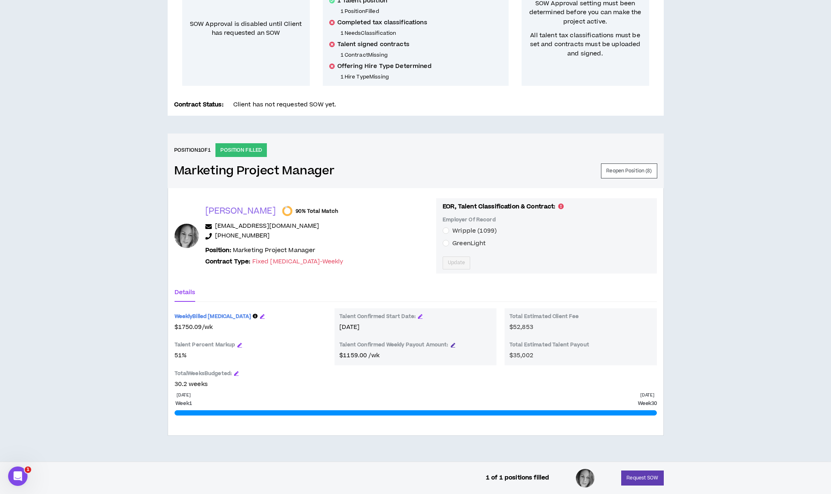
click at [451, 345] on icon "button" at bounding box center [453, 345] width 4 height 4
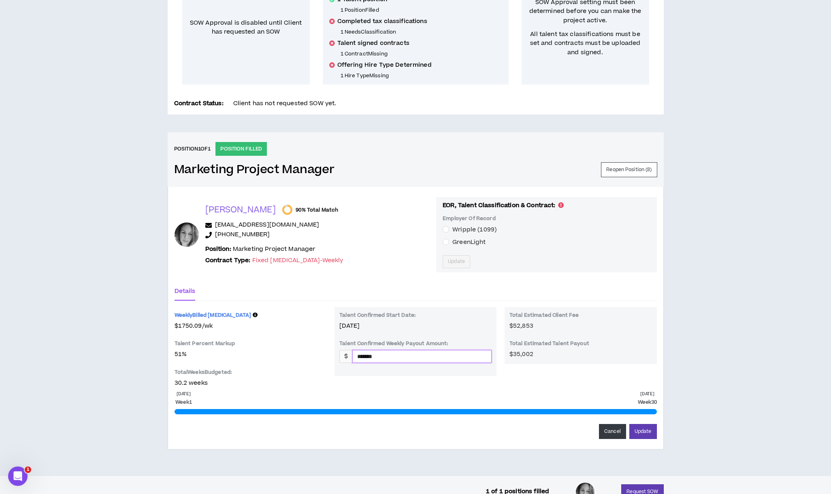
drag, startPoint x: 384, startPoint y: 360, endPoint x: 329, endPoint y: 363, distance: 55.5
click at [329, 363] on div "Weekly Billed Retainer $ 1750.09 / wk Talent Percent Markup 51 % Total Weeks Bu…" at bounding box center [415, 347] width 482 height 81
type input "*******"
click at [436, 393] on div "Oct 13 2025 Week 1 May 1 2026 Week 30 Cancel Update" at bounding box center [415, 415] width 482 height 48
click at [643, 430] on button "Update" at bounding box center [643, 431] width 28 height 15
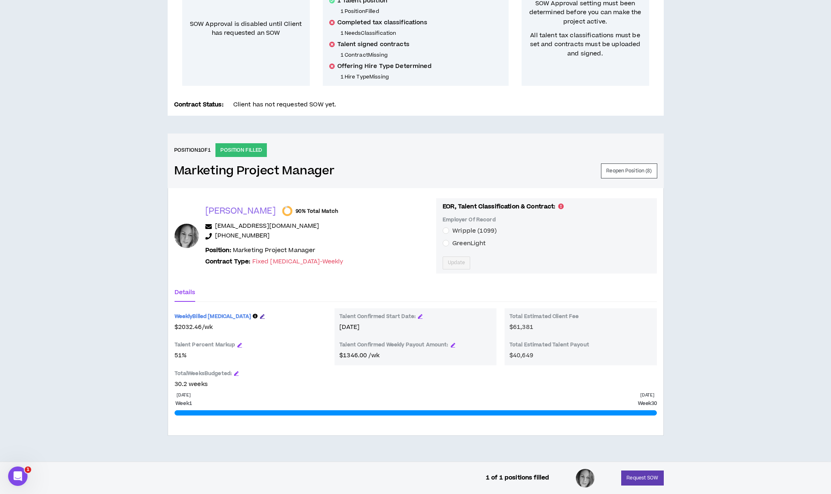
click at [260, 316] on icon "button" at bounding box center [262, 316] width 4 height 4
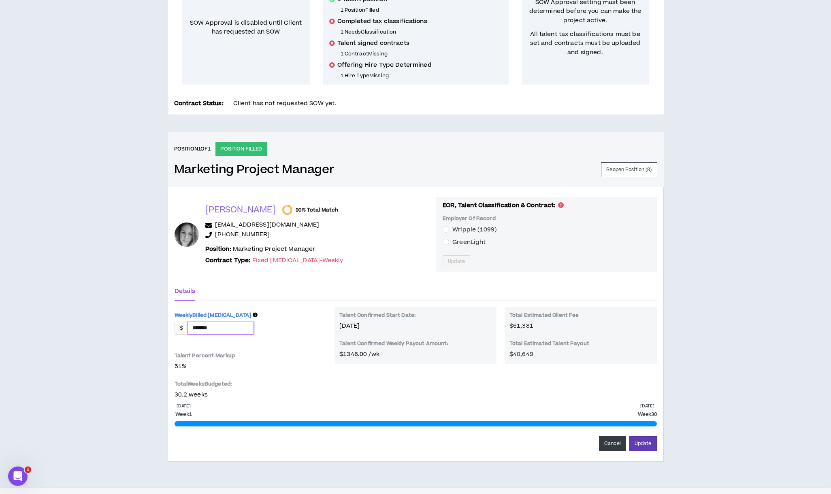
click at [222, 330] on input "*******" at bounding box center [221, 328] width 66 height 12
type input "*******"
click at [255, 365] on span "51 % 51.0172 %" at bounding box center [250, 366] width 152 height 9
click at [650, 442] on button "Update" at bounding box center [643, 443] width 28 height 15
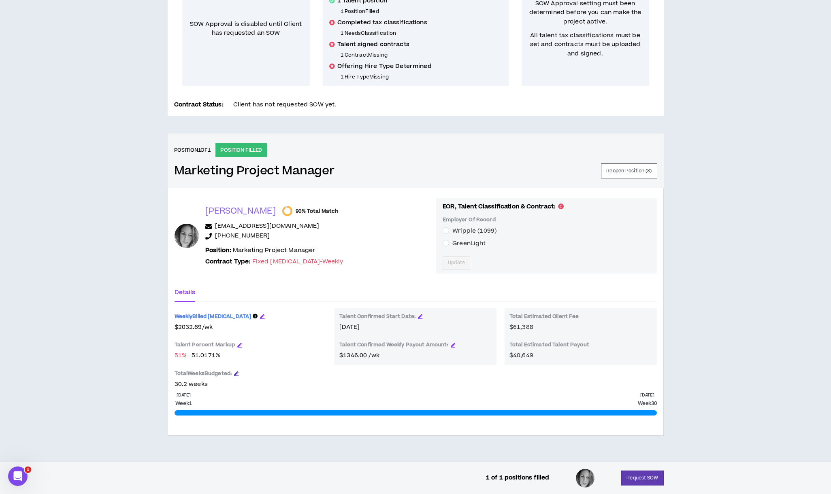
click at [238, 371] on icon "button" at bounding box center [236, 373] width 4 height 4
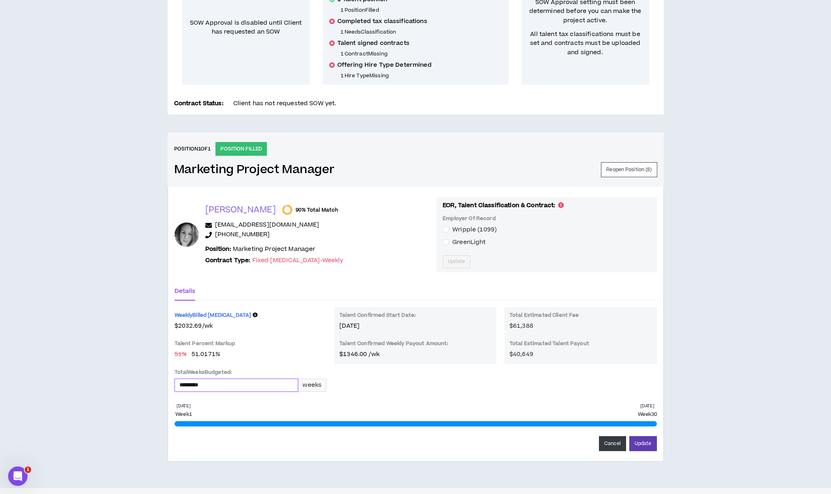
drag, startPoint x: 215, startPoint y: 386, endPoint x: 179, endPoint y: 386, distance: 35.6
click at [179, 386] on input "*********" at bounding box center [236, 385] width 123 height 12
type input "*********"
click at [645, 447] on button "Update" at bounding box center [643, 443] width 28 height 15
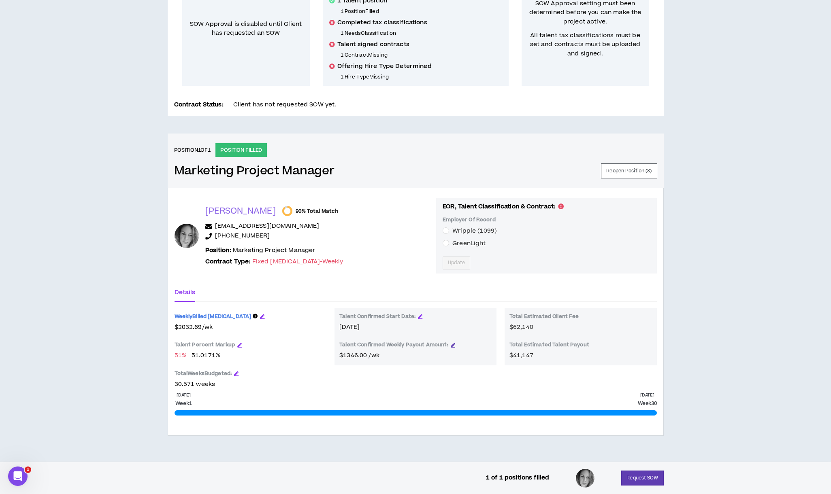
click at [453, 345] on icon "button" at bounding box center [453, 345] width 4 height 4
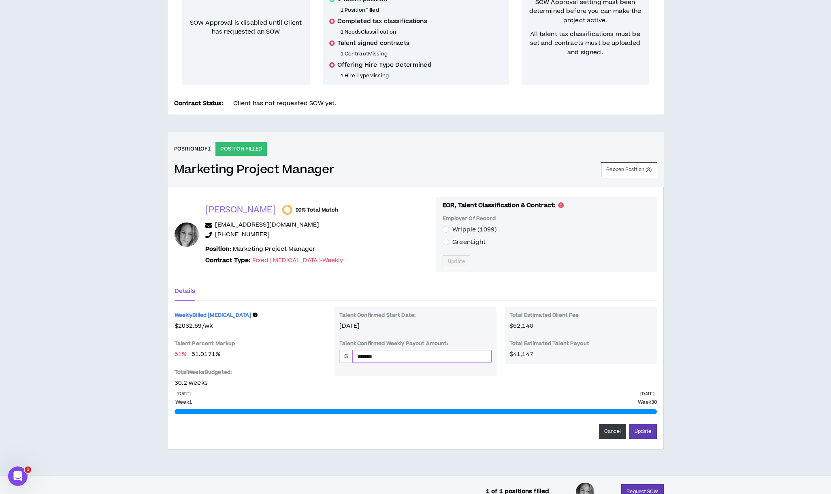
click at [386, 360] on input "*******" at bounding box center [422, 357] width 138 height 12
type input "*******"
click at [389, 378] on div "Weekly Billed Retainer $ 2032.92 / wk Talent Percent Markup 51 % 51.0171 % Tota…" at bounding box center [415, 347] width 482 height 81
click at [649, 436] on button "Update" at bounding box center [643, 431] width 28 height 15
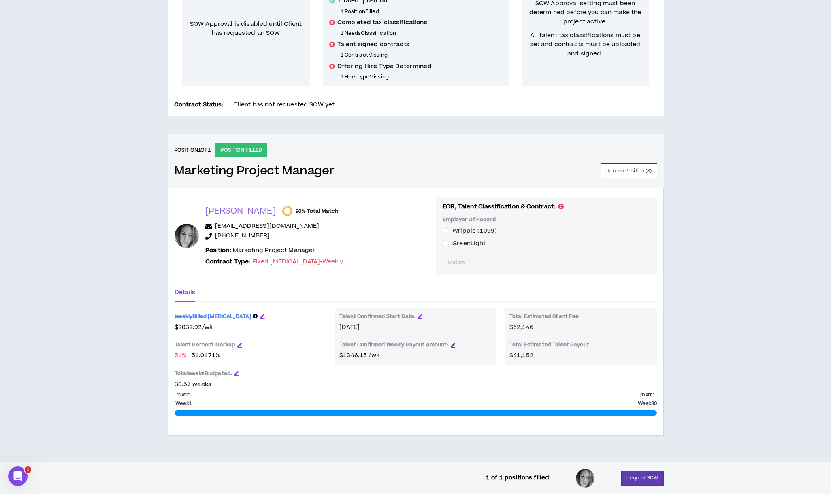
click at [453, 346] on icon "button" at bounding box center [453, 345] width 4 height 4
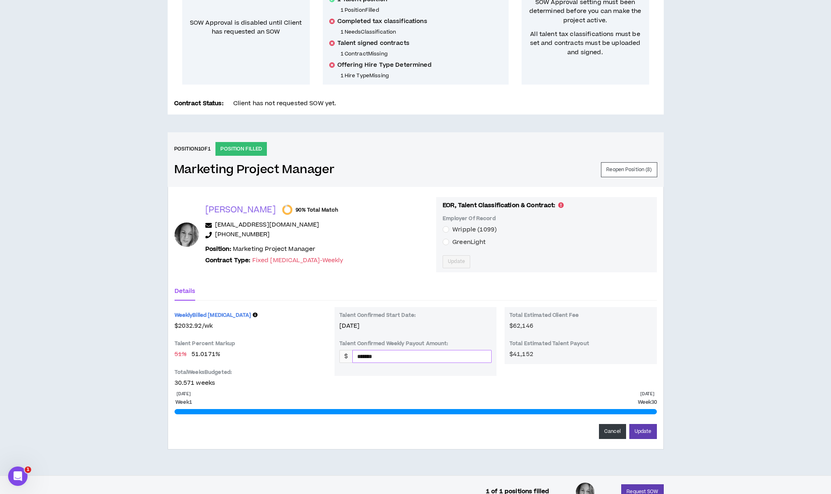
click at [405, 356] on input "*******" at bounding box center [422, 357] width 138 height 12
click at [398, 389] on form "Weekly Billed Retainer $ 2032.92 / wk Talent Percent Markup 51 % 51.0171 % Tota…" at bounding box center [415, 373] width 482 height 132
click at [400, 358] on input "*******" at bounding box center [422, 357] width 138 height 12
type input "*******"
click at [377, 394] on div "Oct 13 2025 Week 1 May 1 2026 Week 30 Cancel Update" at bounding box center [415, 415] width 482 height 48
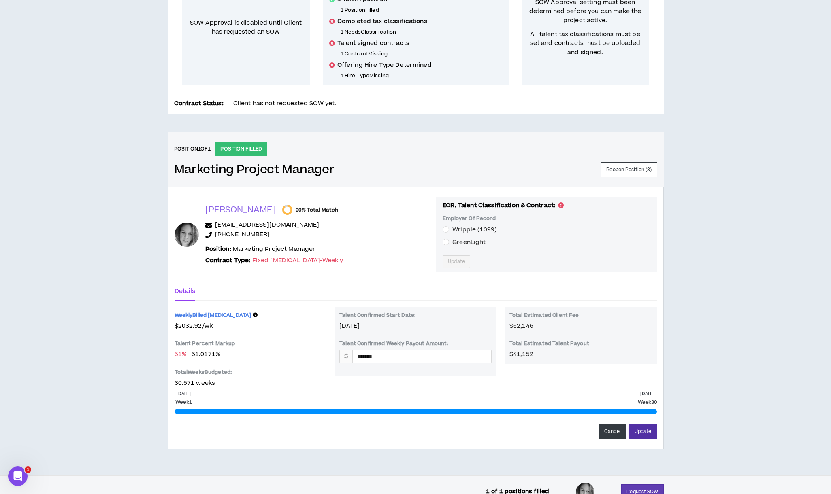
click at [648, 436] on button "Update" at bounding box center [643, 431] width 28 height 15
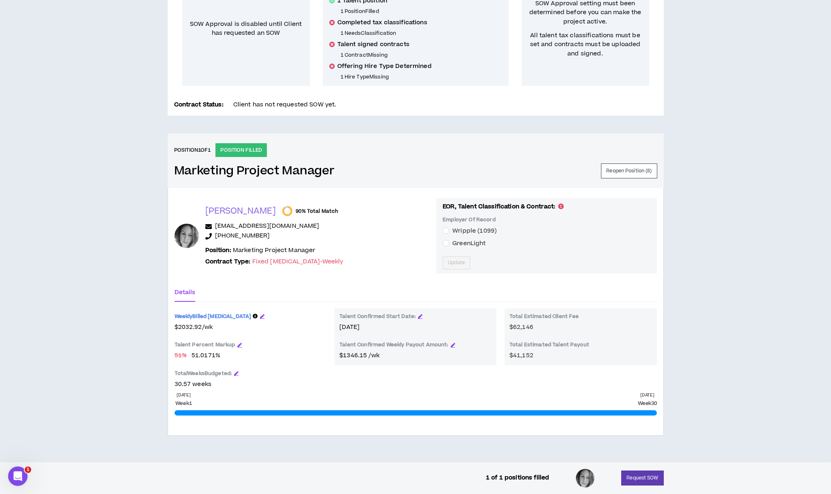
click at [737, 315] on div "CLIENT LEAD TOOLS Client not setup for generated SoW Notification Settings Tale…" at bounding box center [415, 164] width 831 height 595
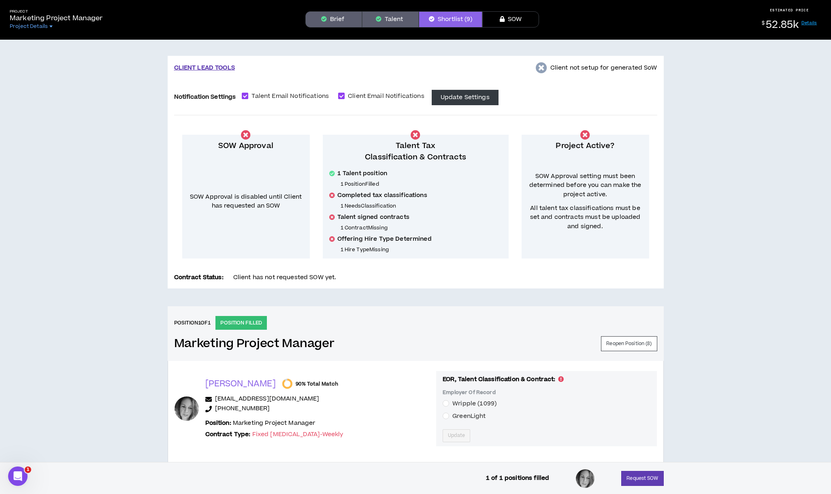
scroll to position [0, 0]
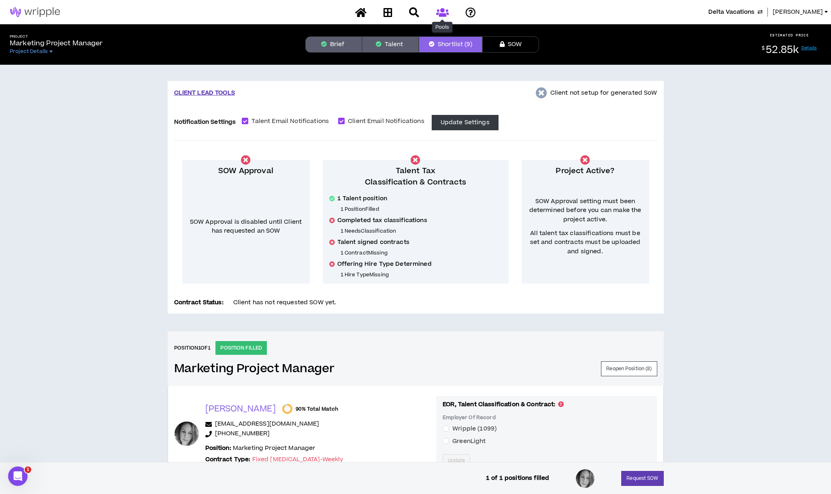
click at [441, 15] on icon at bounding box center [442, 12] width 13 height 10
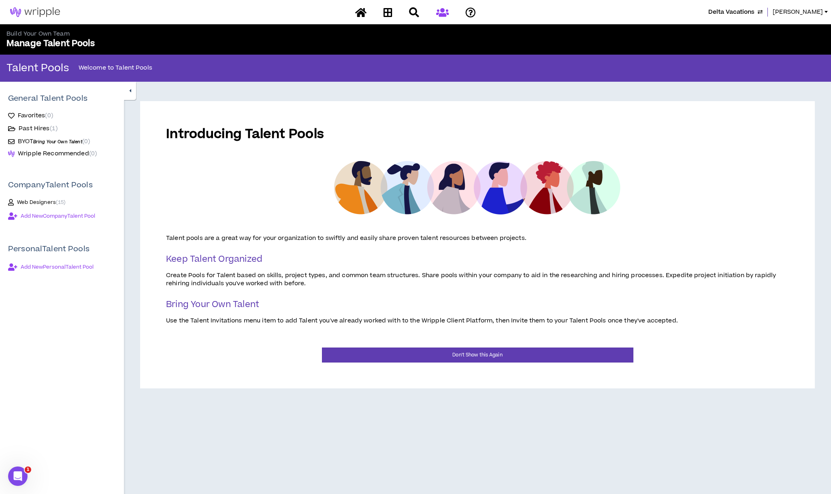
click at [42, 144] on span "Bring Your Own Talent" at bounding box center [57, 142] width 49 height 6
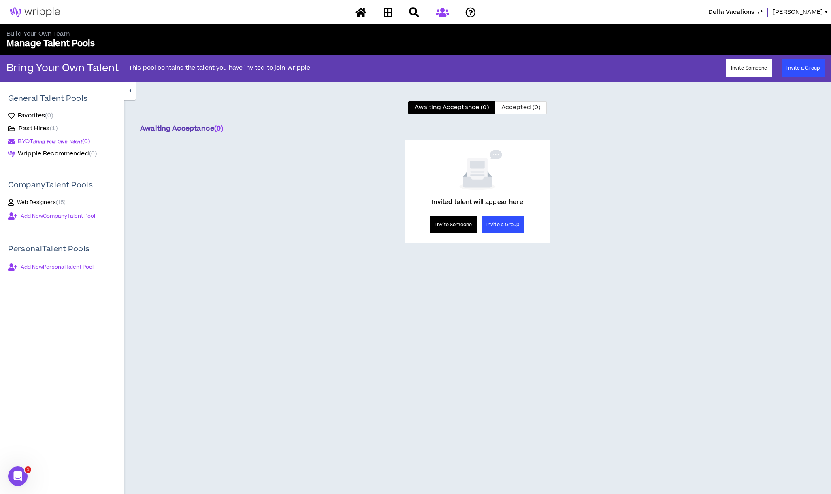
click at [470, 228] on button "Invite Someone" at bounding box center [453, 224] width 46 height 17
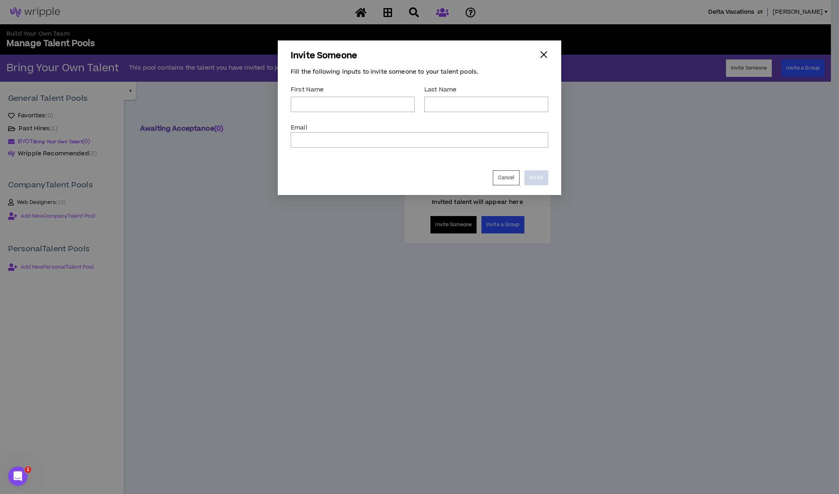
click at [545, 57] on div "button" at bounding box center [543, 54] width 9 height 9
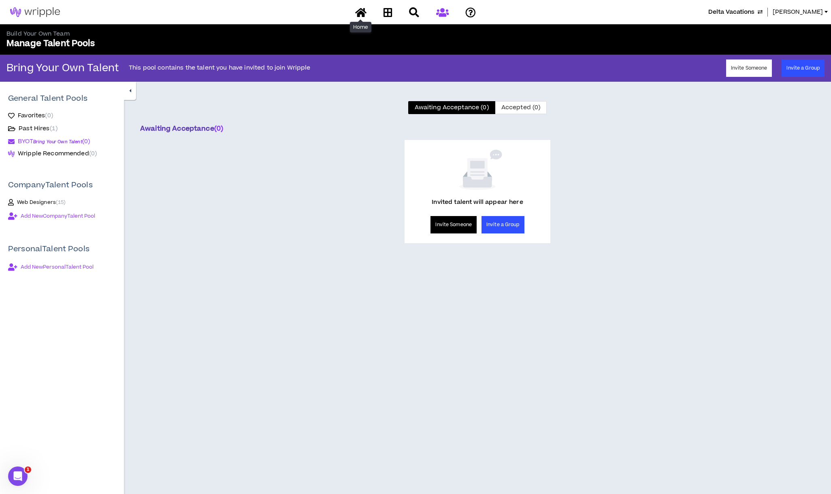
click at [361, 14] on icon at bounding box center [360, 12] width 11 height 10
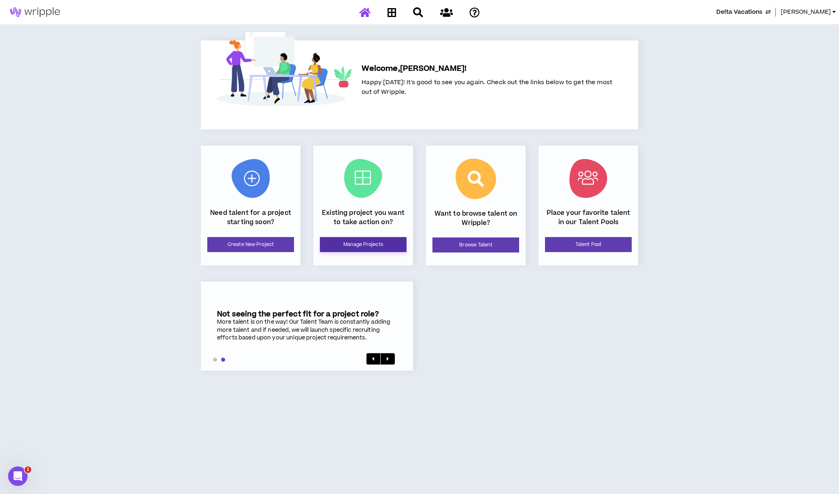
click at [363, 238] on link "Manage Projects" at bounding box center [363, 244] width 87 height 15
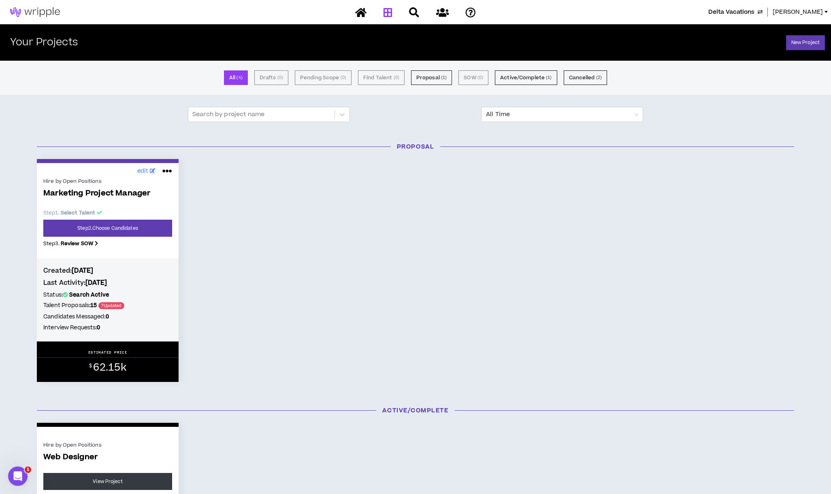
click at [88, 208] on p "Marketing Project Manager" at bounding box center [107, 199] width 129 height 20
click at [93, 231] on link "Step 2 . Choose Candidates" at bounding box center [107, 228] width 129 height 17
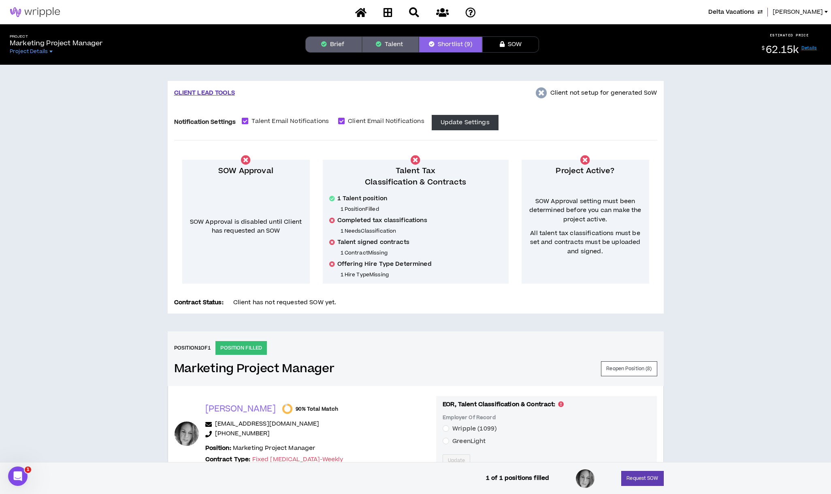
click at [346, 42] on button "Brief" at bounding box center [333, 44] width 57 height 16
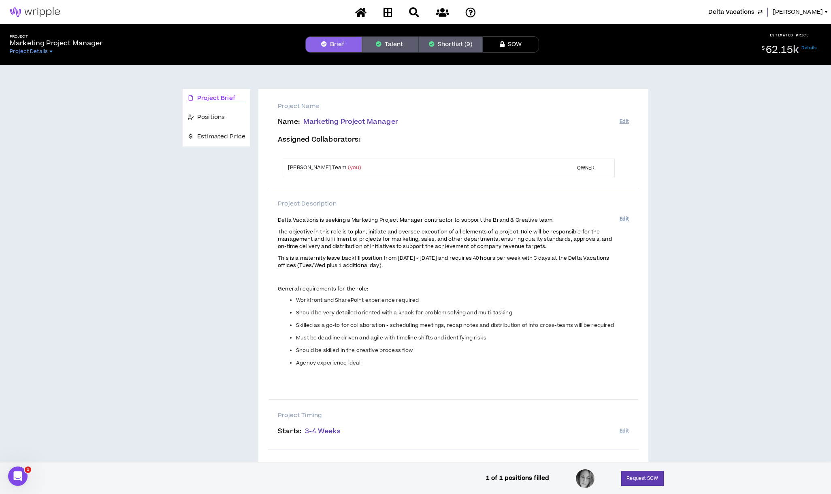
click at [623, 219] on button "Edit" at bounding box center [623, 219] width 9 height 13
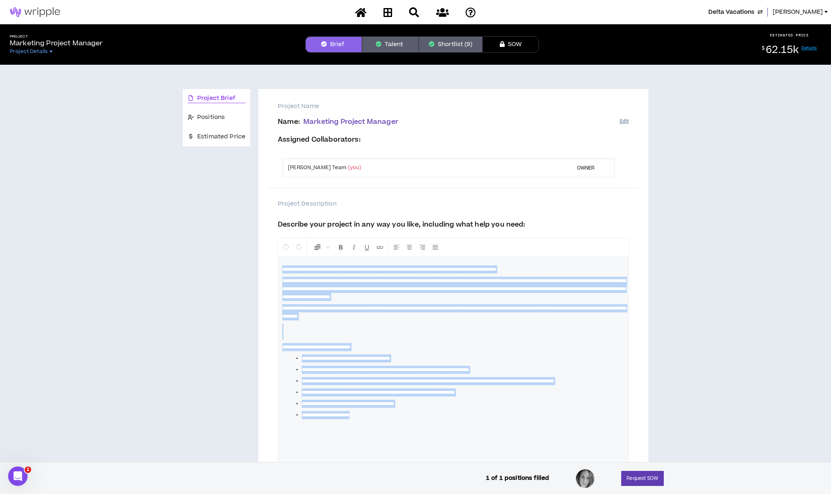
drag, startPoint x: 282, startPoint y: 272, endPoint x: 398, endPoint y: 423, distance: 189.9
click at [398, 423] on div "**********" at bounding box center [453, 361] width 350 height 209
copy div "**********"
click at [386, 324] on div "**********" at bounding box center [453, 361] width 350 height 209
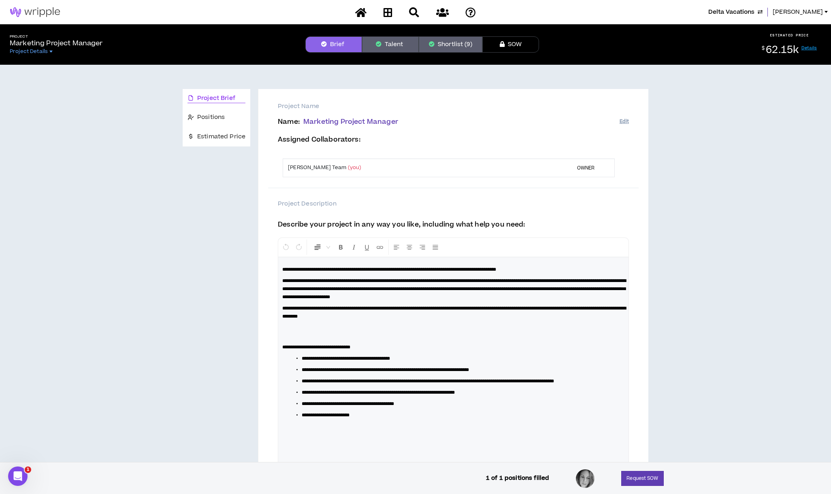
click at [496, 271] on span "**********" at bounding box center [389, 269] width 214 height 5
drag, startPoint x: 553, startPoint y: 271, endPoint x: 466, endPoint y: 269, distance: 87.5
click at [466, 269] on span "**********" at bounding box center [389, 269] width 214 height 5
copy span "**********"
click at [387, 319] on span "**********" at bounding box center [454, 312] width 344 height 13
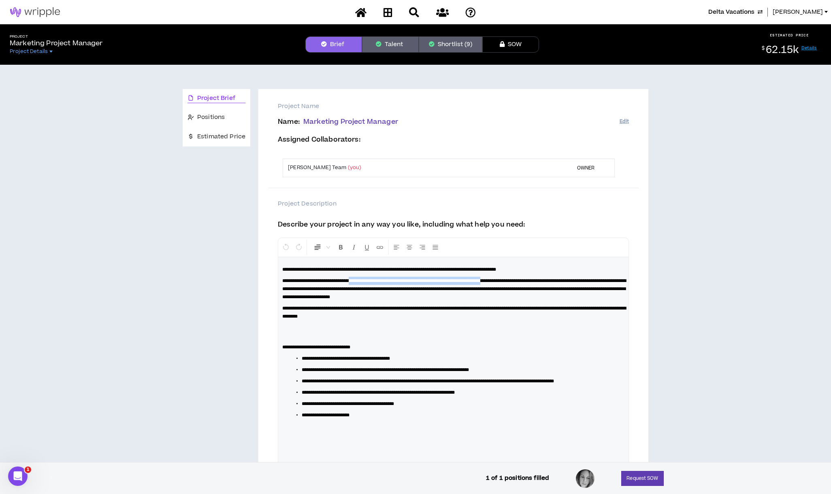
drag, startPoint x: 359, startPoint y: 282, endPoint x: 520, endPoint y: 280, distance: 161.1
click at [520, 280] on span "**********" at bounding box center [454, 289] width 344 height 21
copy span "**********"
click at [564, 287] on span "**********" at bounding box center [454, 289] width 344 height 21
click at [580, 298] on p "**********" at bounding box center [453, 289] width 342 height 24
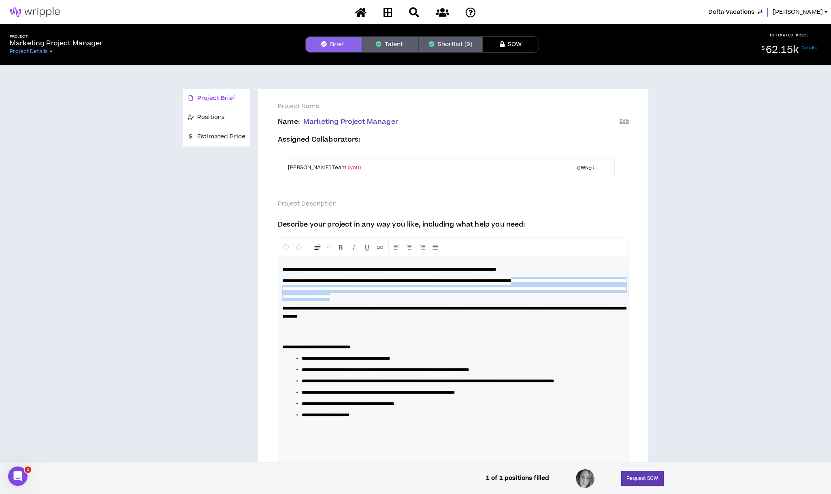
drag, startPoint x: 553, startPoint y: 283, endPoint x: 555, endPoint y: 300, distance: 17.6
click at [555, 300] on p "**********" at bounding box center [453, 289] width 342 height 24
copy span "**********"
click at [323, 384] on span "**********" at bounding box center [428, 381] width 252 height 5
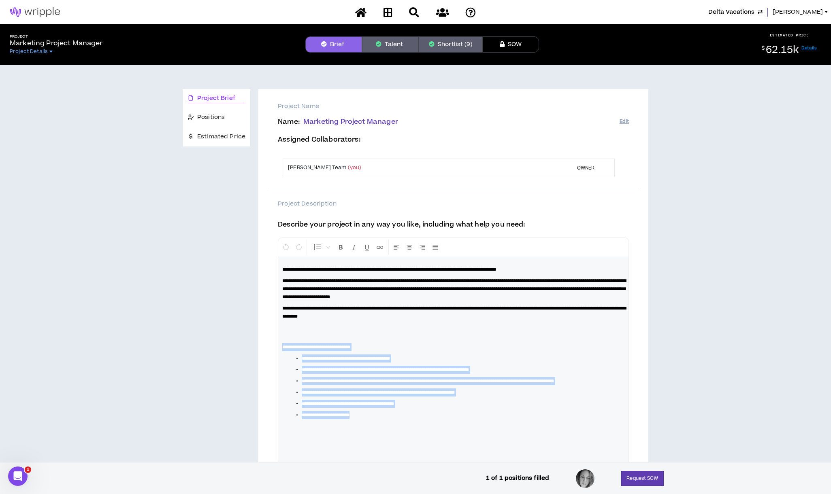
drag, startPoint x: 370, startPoint y: 424, endPoint x: 281, endPoint y: 348, distance: 116.9
click at [281, 348] on div "**********" at bounding box center [453, 361] width 350 height 209
click at [439, 41] on button "Shortlist (9)" at bounding box center [451, 44] width 64 height 16
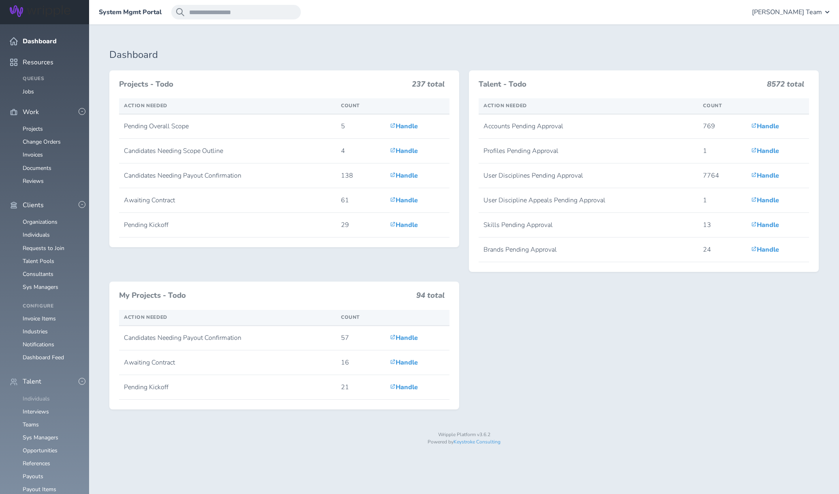
click at [37, 395] on link "Individuals" at bounding box center [36, 399] width 27 height 8
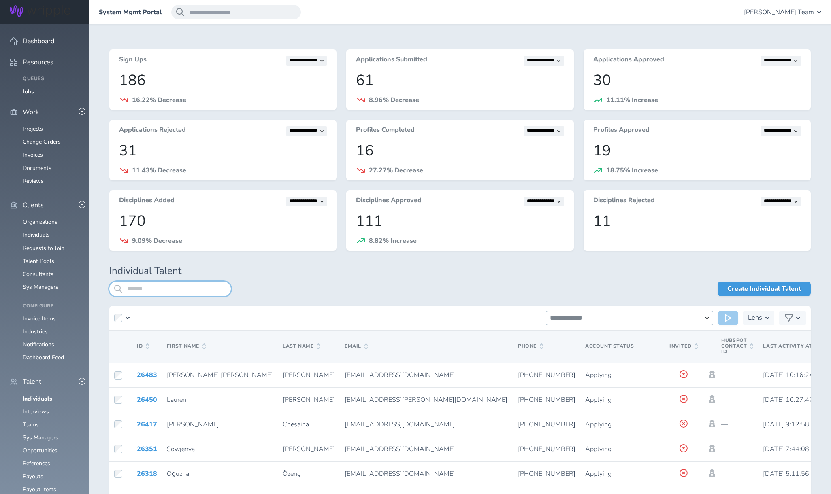
click at [162, 294] on input "search" at bounding box center [169, 289] width 121 height 15
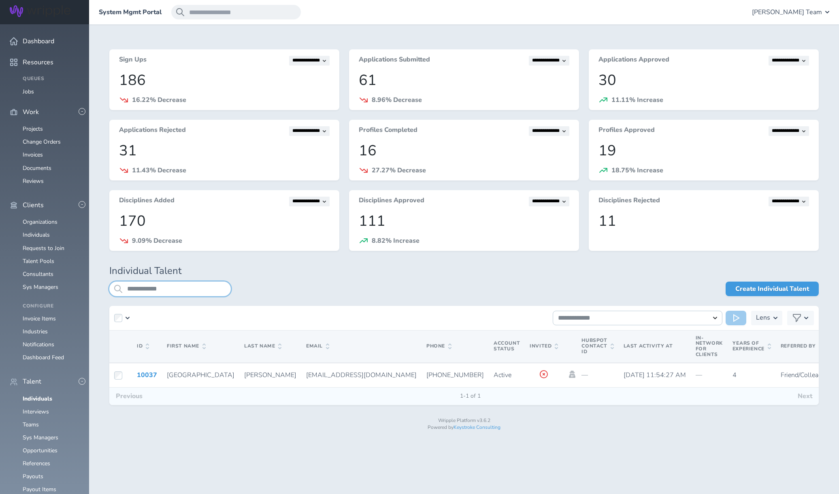
type input "**********"
click at [802, 12] on span "[PERSON_NAME] Team" at bounding box center [787, 12] width 70 height 7
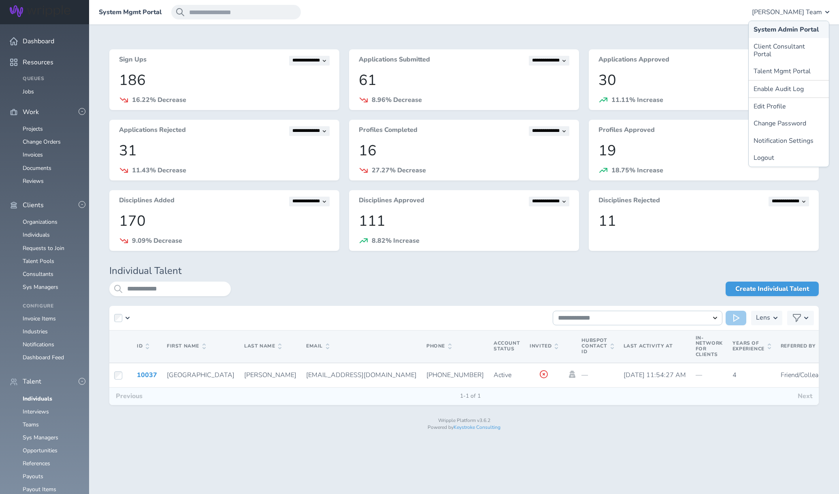
click at [776, 30] on link "System Admin Portal" at bounding box center [789, 29] width 80 height 17
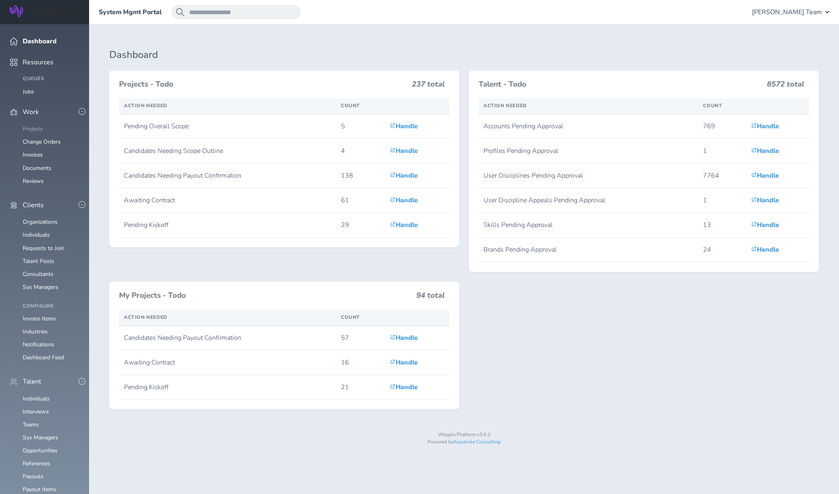
click at [41, 125] on link "Projects" at bounding box center [33, 129] width 20 height 8
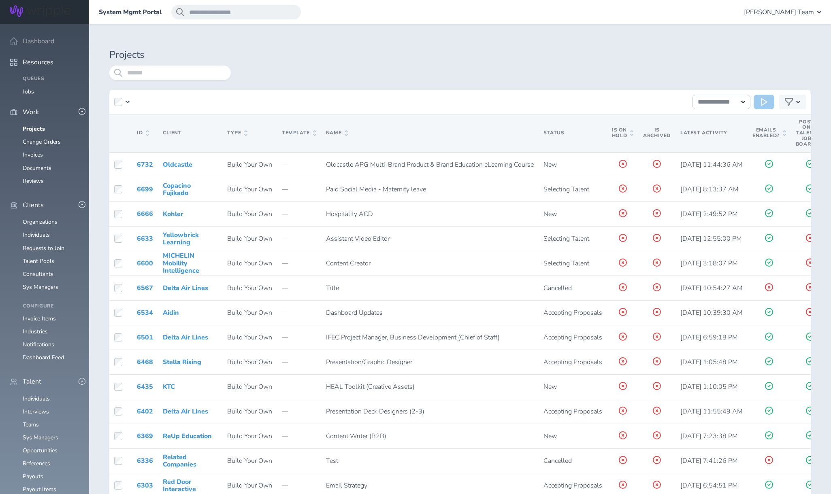
click at [22, 38] on h3 "Dashboard" at bounding box center [45, 41] width 70 height 8
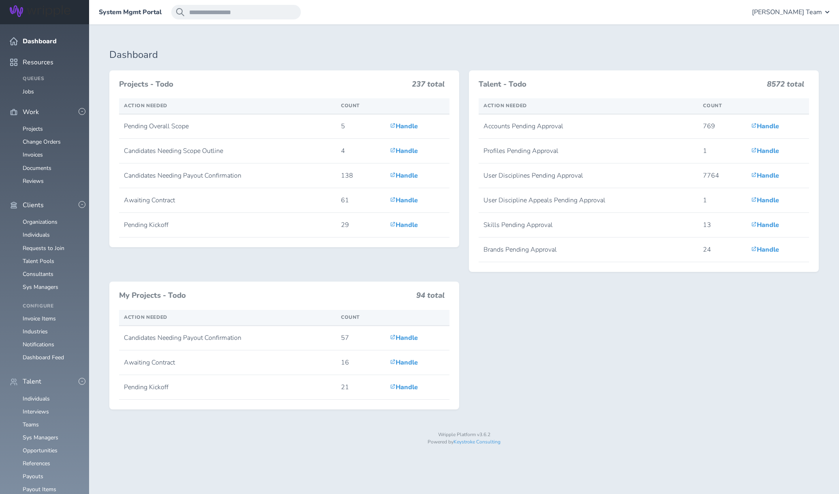
click at [36, 10] on img at bounding box center [40, 11] width 61 height 12
click at [765, 12] on span "Lauren-Bridget Team" at bounding box center [787, 12] width 70 height 7
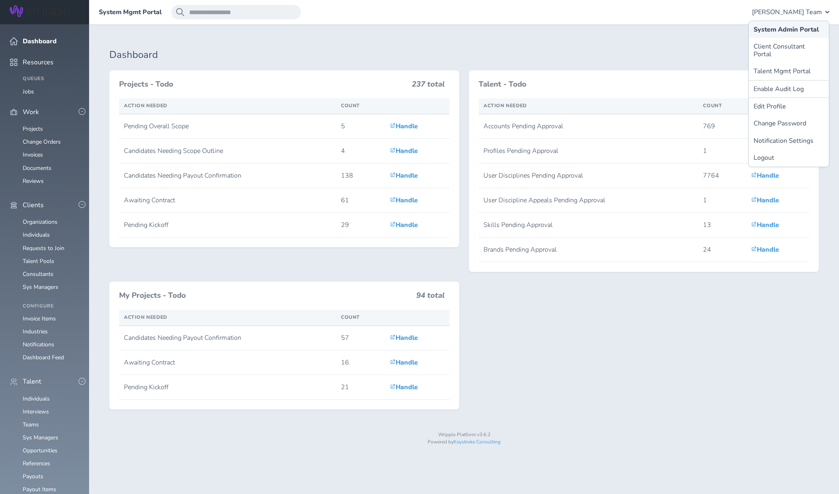
click at [775, 23] on link "System Admin Portal" at bounding box center [789, 29] width 80 height 17
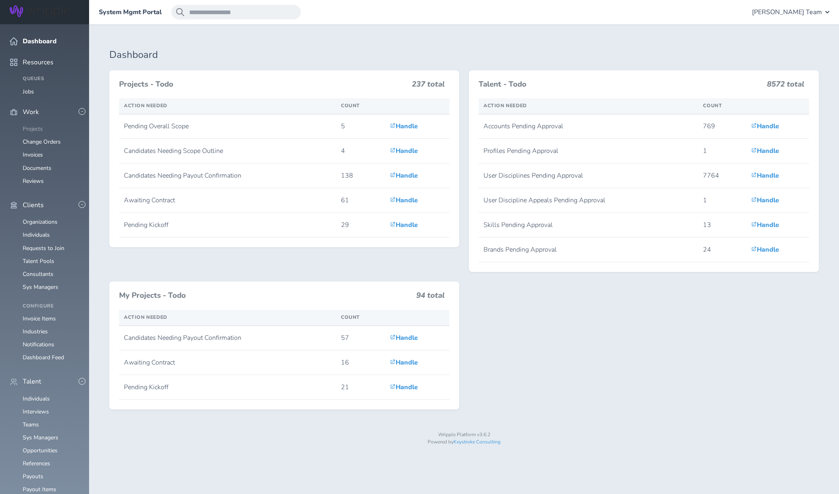
click at [35, 125] on link "Projects" at bounding box center [33, 129] width 20 height 8
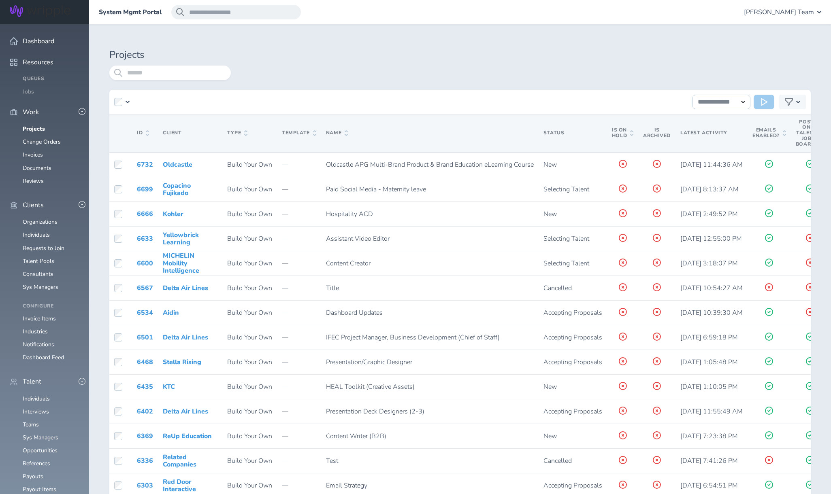
click at [28, 88] on link "Jobs" at bounding box center [28, 92] width 11 height 8
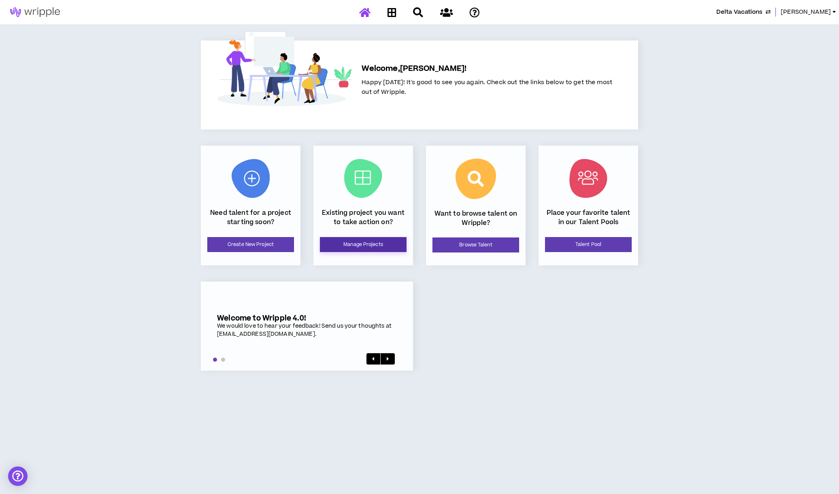
click at [387, 241] on link "Manage Projects" at bounding box center [363, 244] width 87 height 15
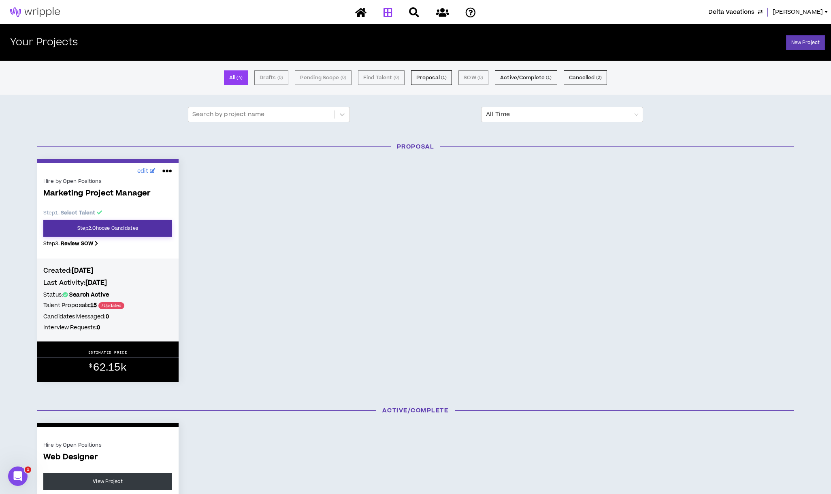
click at [106, 231] on link "Step 2 . Choose Candidates" at bounding box center [107, 228] width 129 height 17
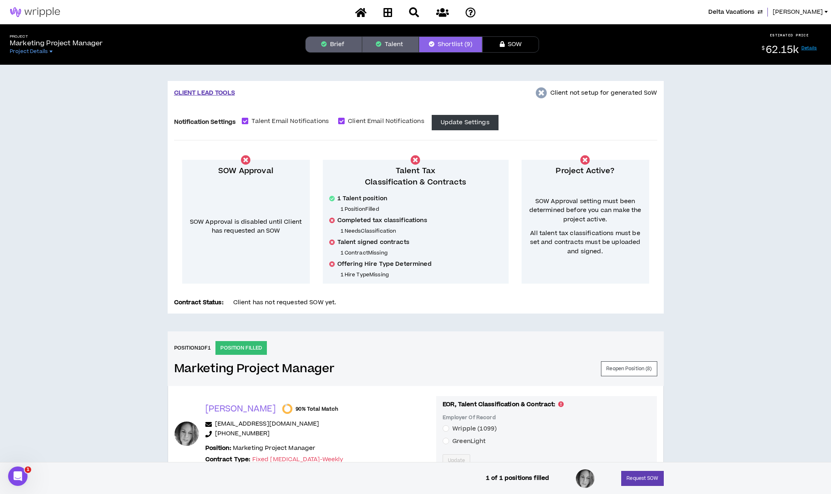
click at [331, 45] on button "Brief" at bounding box center [333, 44] width 57 height 16
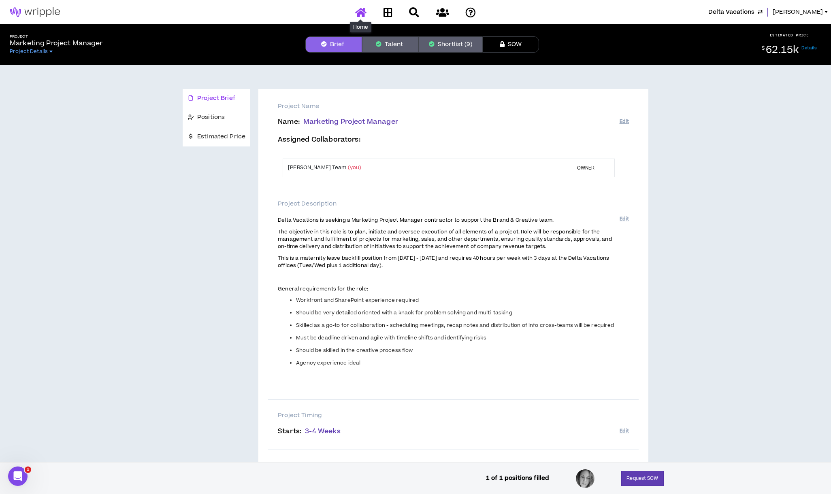
click at [361, 15] on icon at bounding box center [360, 12] width 11 height 10
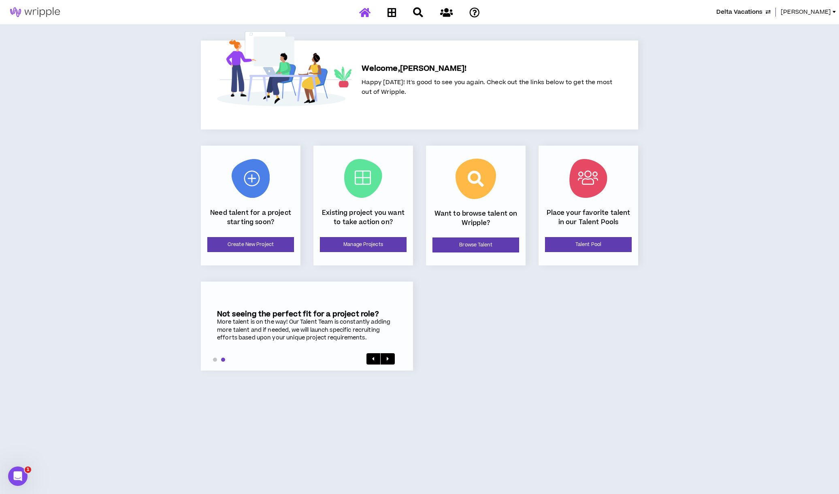
click at [801, 13] on span "[PERSON_NAME]" at bounding box center [806, 12] width 50 height 9
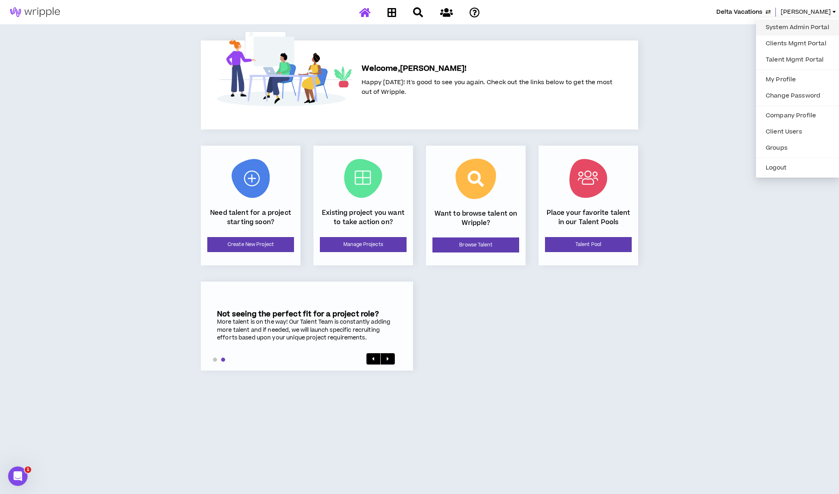
click at [801, 28] on link "System Admin Portal" at bounding box center [797, 27] width 73 height 12
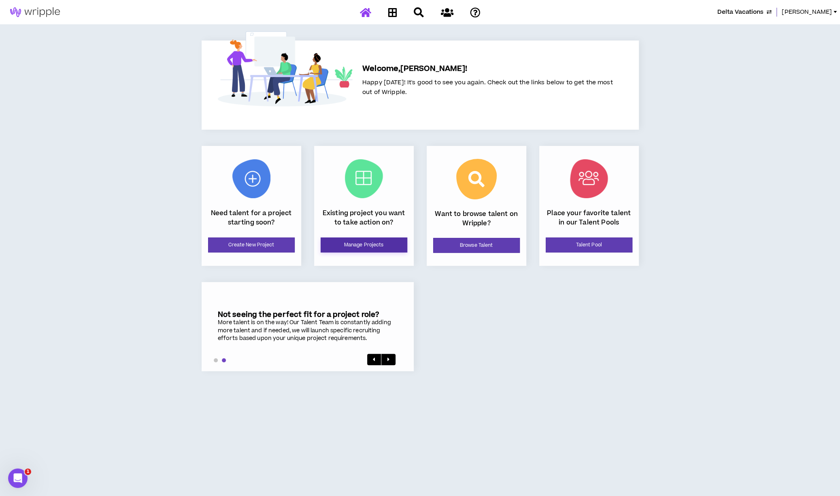
click at [362, 245] on link "Manage Projects" at bounding box center [364, 244] width 87 height 15
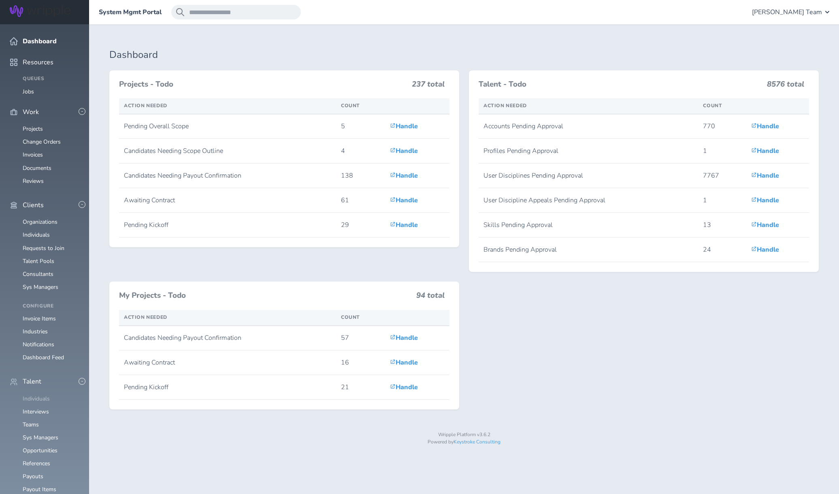
click at [39, 395] on link "Individuals" at bounding box center [36, 399] width 27 height 8
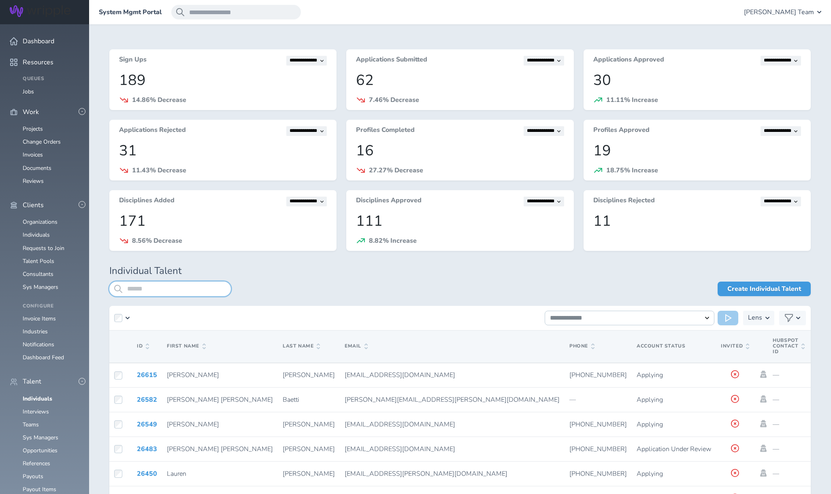
click at [150, 289] on input "search" at bounding box center [169, 289] width 121 height 15
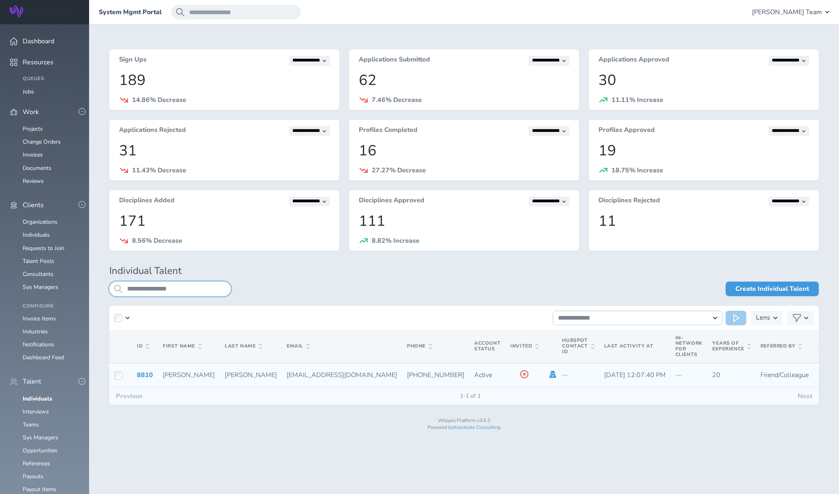
type input "**********"
click at [548, 376] on icon at bounding box center [552, 374] width 9 height 7
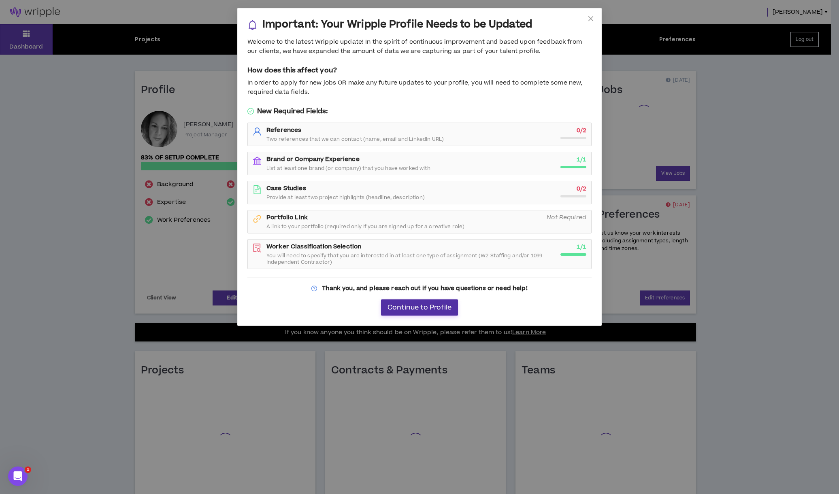
click at [444, 306] on span "Continue to Profile" at bounding box center [419, 308] width 64 height 8
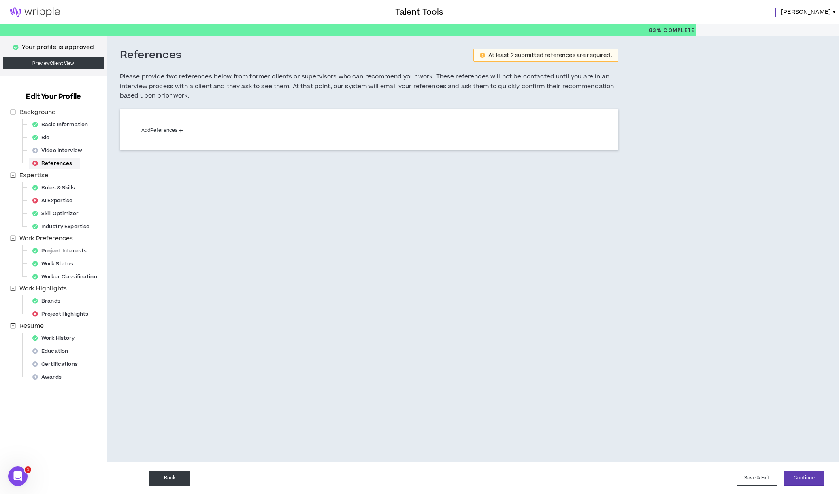
click at [179, 475] on button "Back" at bounding box center [169, 478] width 40 height 15
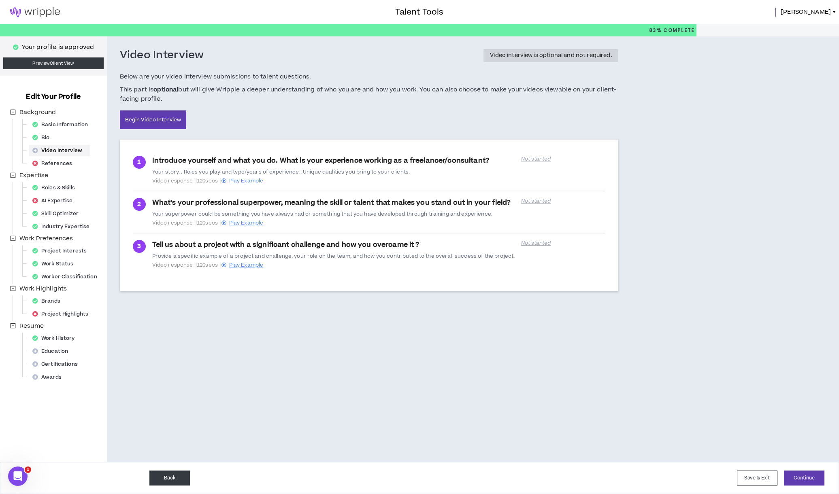
click at [179, 475] on button "Back" at bounding box center [169, 478] width 40 height 15
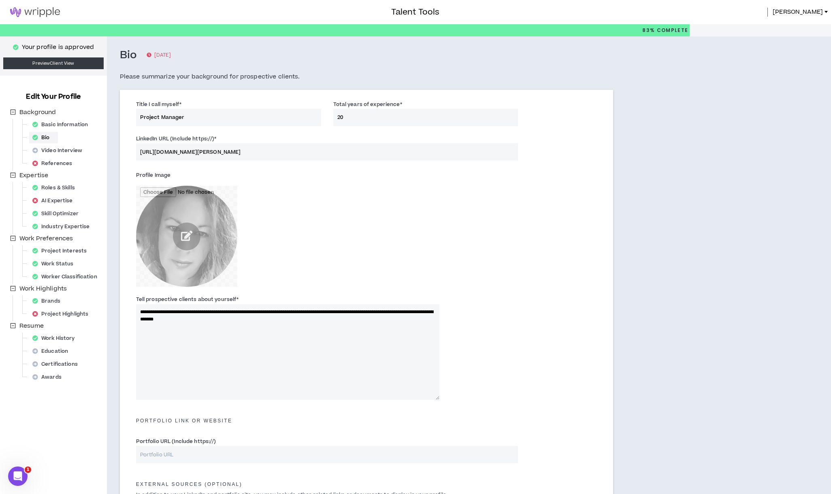
click at [179, 475] on div "External Sources (optional) In addition to your LinkedIn and portfolio site, yo…" at bounding box center [366, 488] width 473 height 32
click at [810, 11] on span "[PERSON_NAME]" at bounding box center [797, 12] width 50 height 9
click at [777, 80] on button "Logout" at bounding box center [792, 80] width 70 height 12
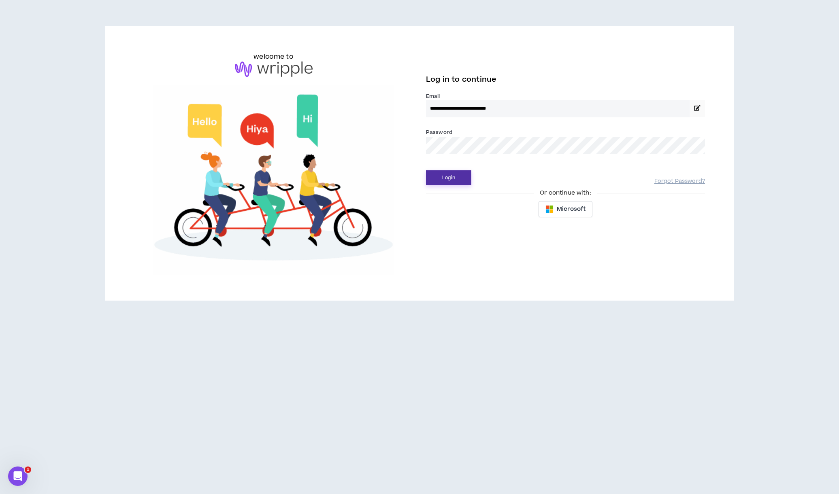
click at [437, 180] on button "Login" at bounding box center [448, 177] width 45 height 15
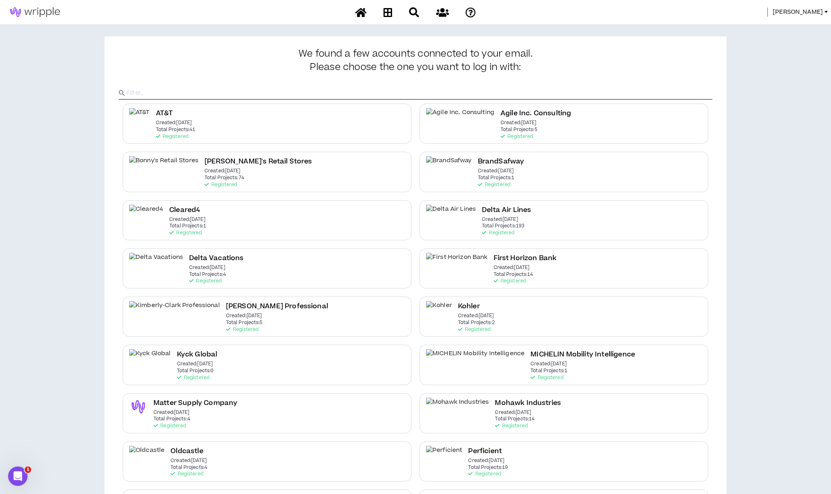
click at [780, 11] on span "[PERSON_NAME]" at bounding box center [797, 12] width 50 height 9
click at [777, 29] on link "System Admin Portal" at bounding box center [789, 27] width 73 height 12
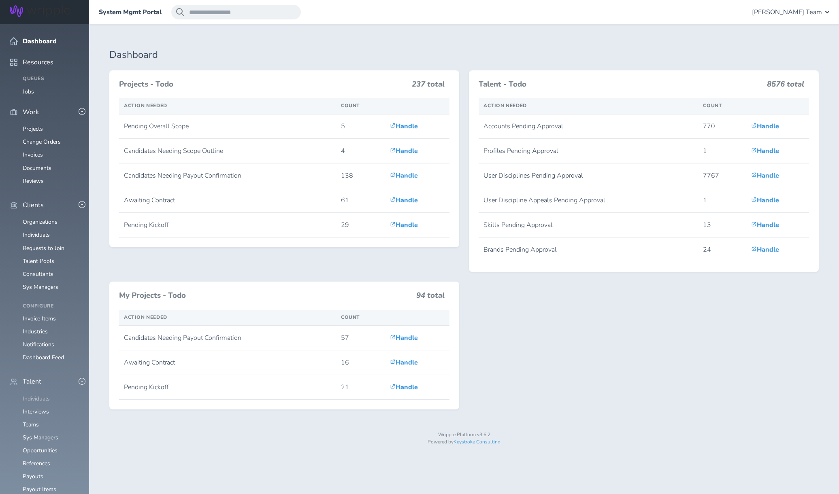
click at [39, 395] on link "Individuals" at bounding box center [36, 399] width 27 height 8
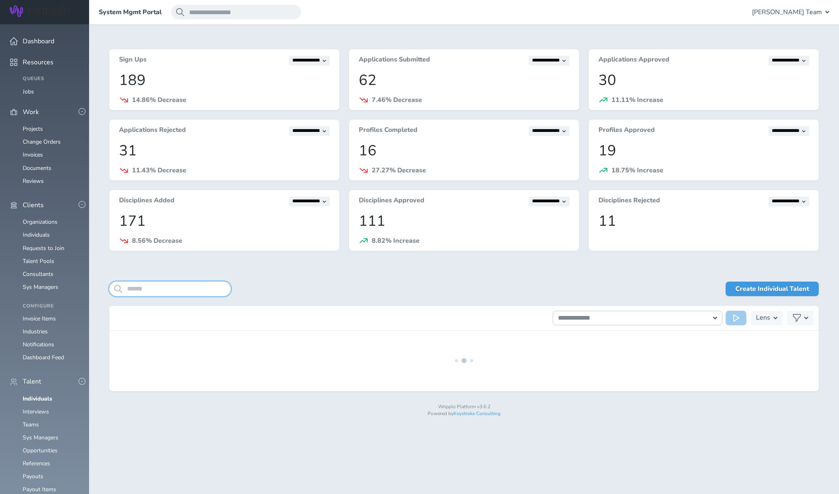
click at [154, 287] on input "search" at bounding box center [169, 289] width 121 height 15
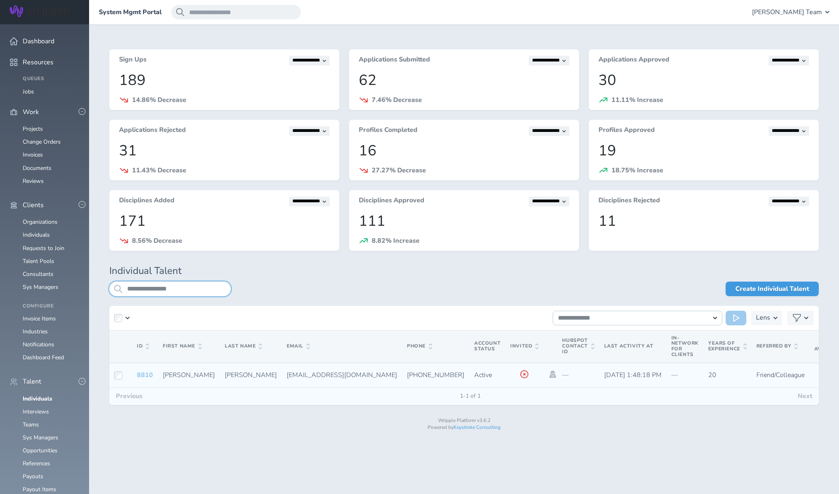
type input "**********"
click at [140, 374] on link "8810" at bounding box center [145, 375] width 16 height 9
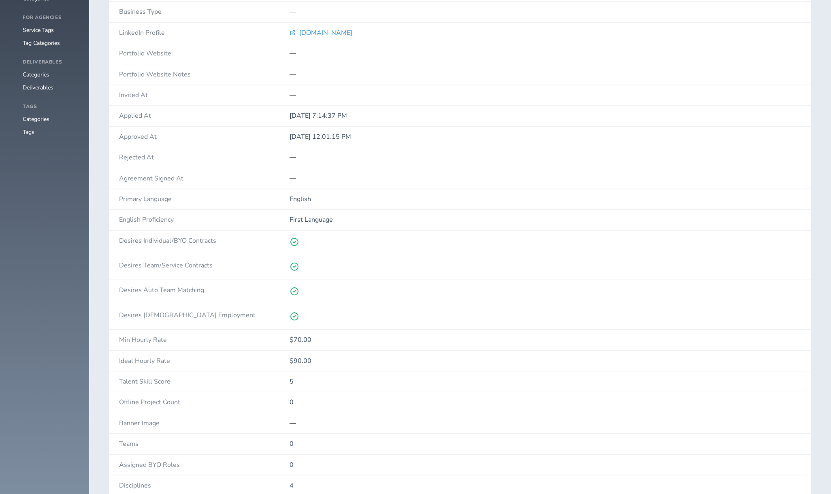
scroll to position [810, 0]
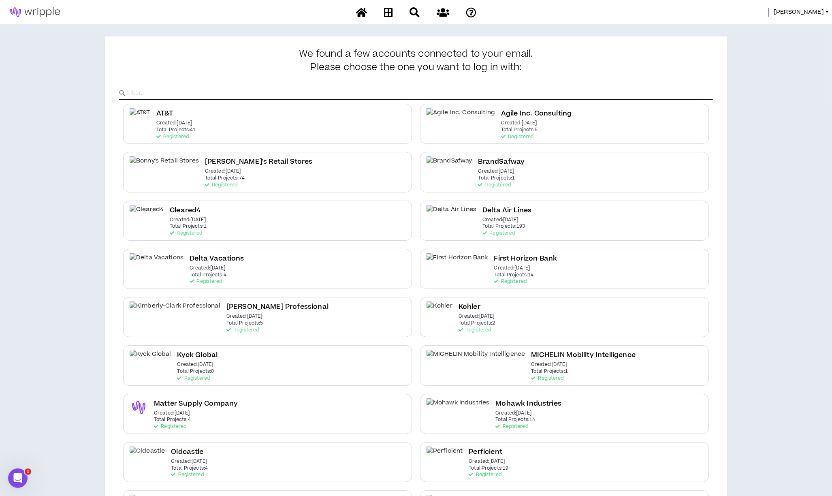
click at [196, 267] on p "Created: [DATE]" at bounding box center [207, 268] width 36 height 6
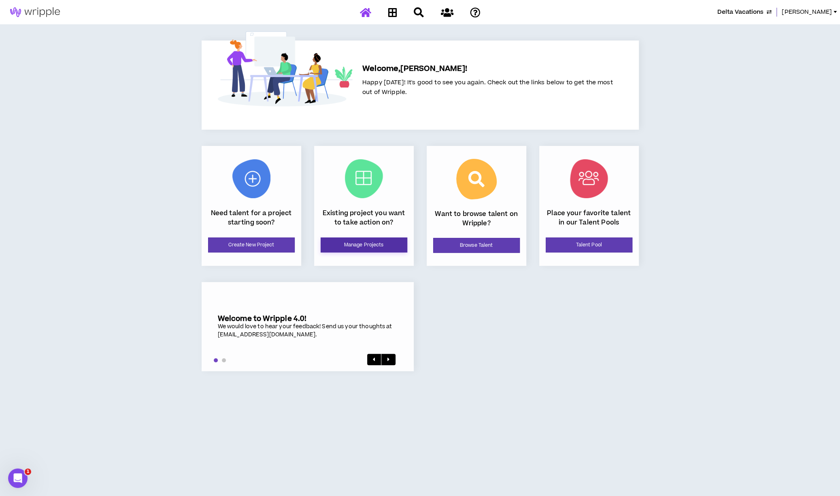
click at [364, 249] on link "Manage Projects" at bounding box center [364, 244] width 87 height 15
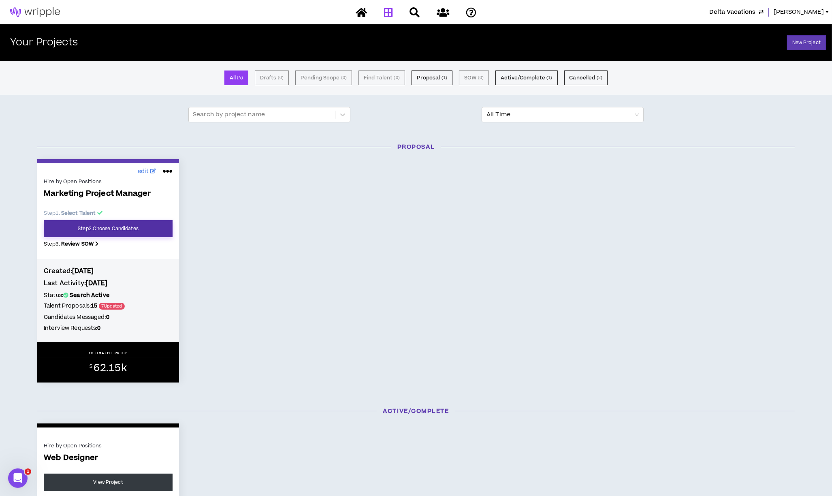
click at [132, 232] on link "Step 2 . Choose Candidates" at bounding box center [108, 228] width 129 height 17
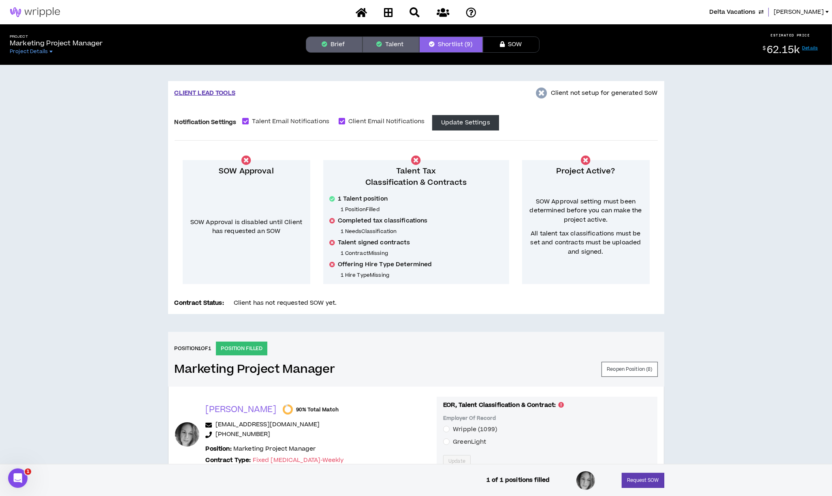
click at [345, 47] on button "Brief" at bounding box center [334, 44] width 57 height 16
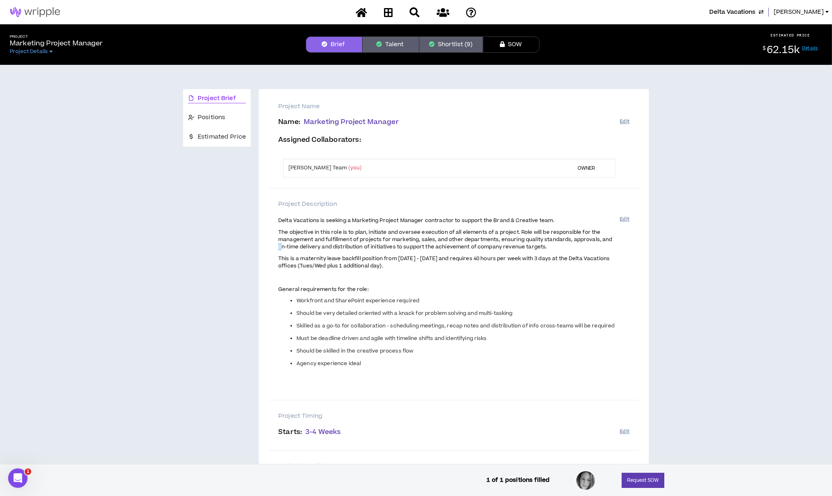
click at [279, 247] on span "The objective in this role is to plan, initiate and oversee execution of all el…" at bounding box center [445, 239] width 334 height 22
drag, startPoint x: 279, startPoint y: 247, endPoint x: 279, endPoint y: 217, distance: 29.2
click at [278, 217] on span "Delta Vacations is seeking a Marketing Project Manager contractor to support th…" at bounding box center [416, 220] width 276 height 7
drag, startPoint x: 277, startPoint y: 219, endPoint x: 287, endPoint y: 218, distance: 10.5
click at [287, 218] on div "Project Description Delta Vacations is seeking a Marketing Project Manager cont…" at bounding box center [453, 294] width 370 height 212
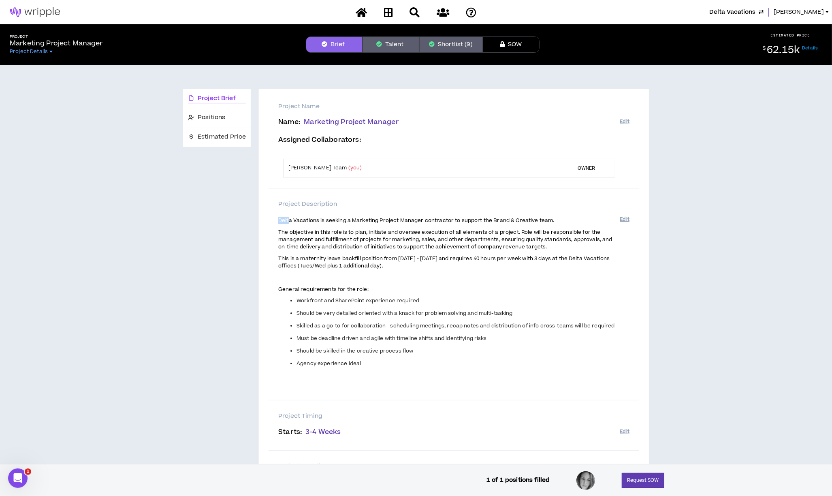
drag, startPoint x: 287, startPoint y: 218, endPoint x: 282, endPoint y: 220, distance: 5.5
click at [282, 220] on span "Delta Vacations is seeking a Marketing Project Manager contractor to support th…" at bounding box center [416, 220] width 276 height 7
click at [276, 219] on div "Project Description Delta Vacations is seeking a Marketing Project Manager cont…" at bounding box center [453, 294] width 370 height 212
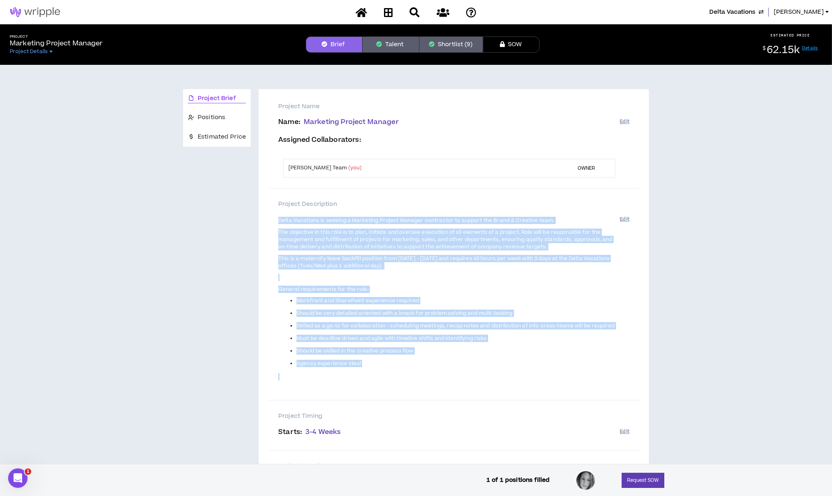
drag, startPoint x: 278, startPoint y: 219, endPoint x: 394, endPoint y: 368, distance: 188.7
click at [394, 368] on span "Delta Vacations is seeking a Marketing Project Manager contractor to support th…" at bounding box center [448, 304] width 341 height 177
copy span "Delta Vacations is seeking a Marketing Project Manager contractor to support th…"
click at [386, 44] on button "Talent" at bounding box center [390, 44] width 57 height 16
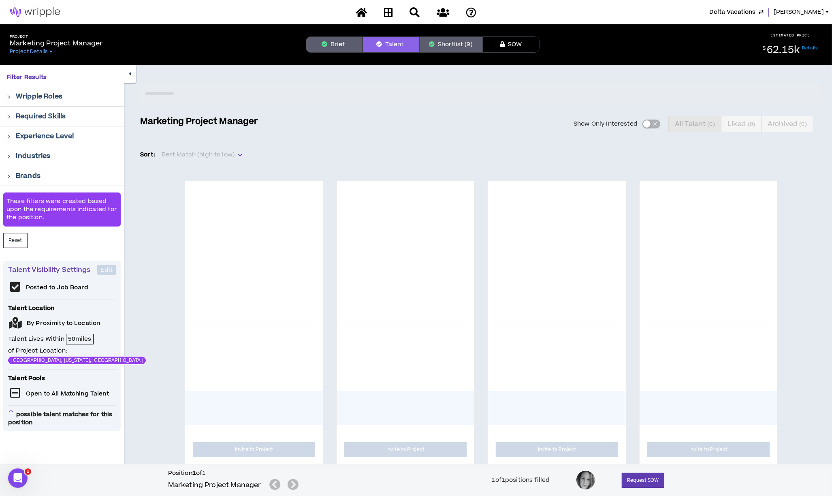
click at [441, 45] on button "Shortlist (9)" at bounding box center [451, 44] width 64 height 16
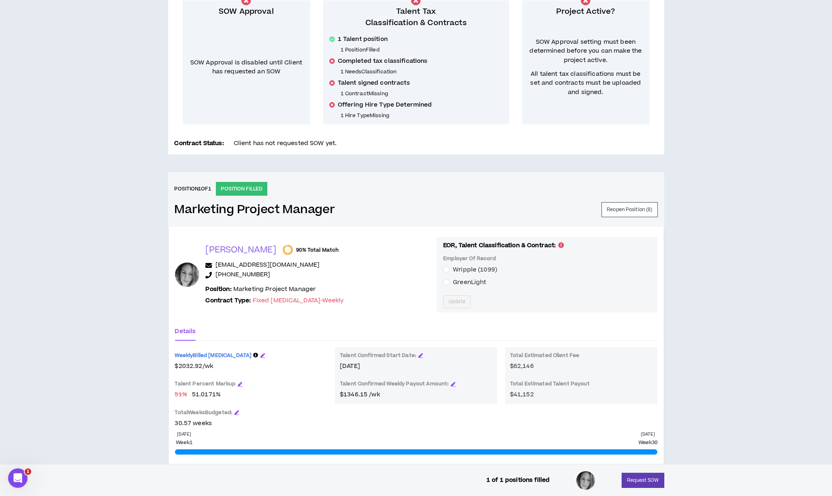
scroll to position [162, 0]
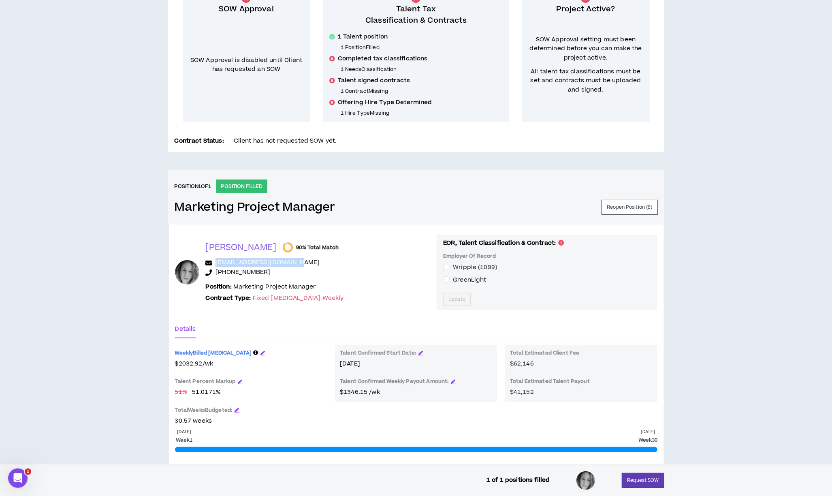
drag, startPoint x: 292, startPoint y: 261, endPoint x: 215, endPoint y: 263, distance: 77.0
click at [215, 263] on p "[EMAIL_ADDRESS][DOMAIN_NAME]" at bounding box center [318, 263] width 225 height 10
copy link "[EMAIL_ADDRESS][DOMAIN_NAME]"
click at [253, 275] on link "[PHONE_NUMBER]" at bounding box center [242, 273] width 55 height 10
drag, startPoint x: 267, startPoint y: 271, endPoint x: 216, endPoint y: 275, distance: 50.8
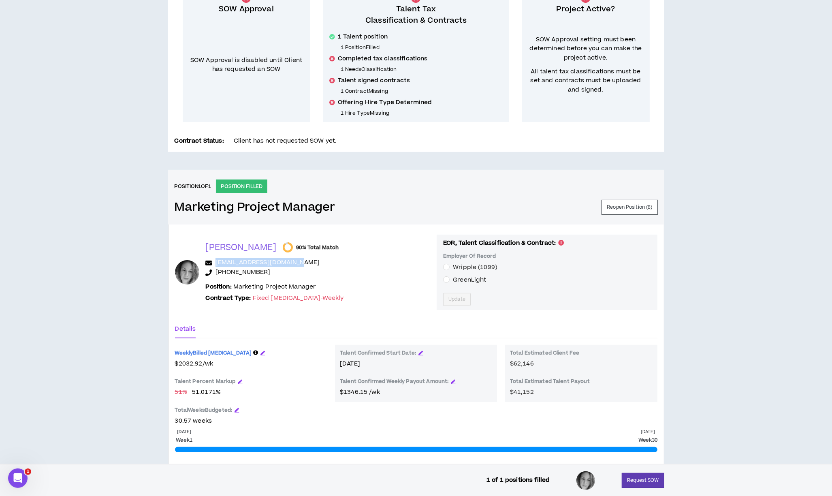
click at [216, 275] on p "[PHONE_NUMBER]" at bounding box center [318, 273] width 225 height 10
copy link "[PHONE_NUMBER]"
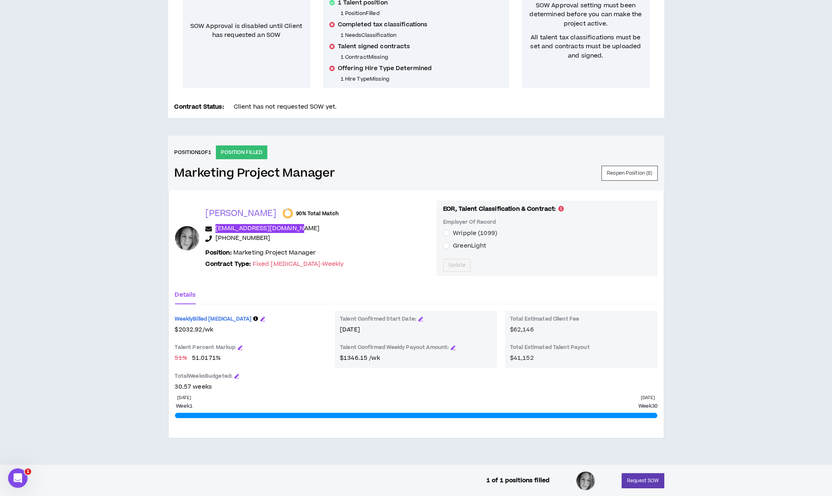
scroll to position [196, 0]
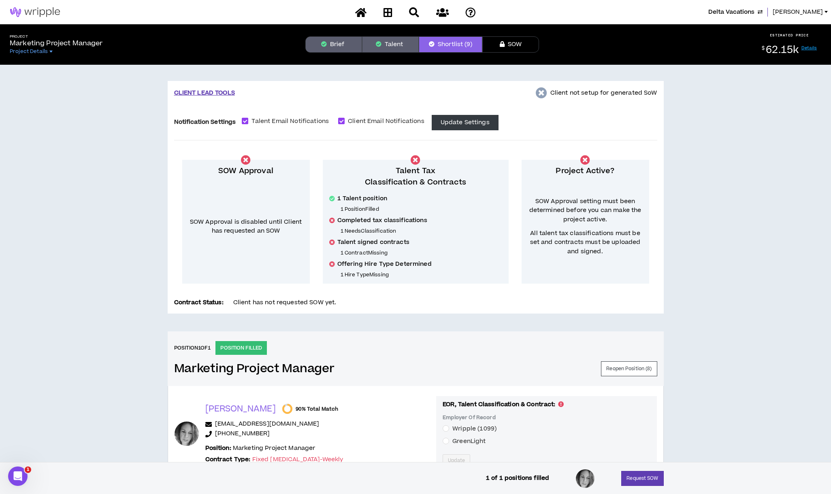
click at [754, 9] on span "Delta Vacations" at bounding box center [731, 12] width 46 height 9
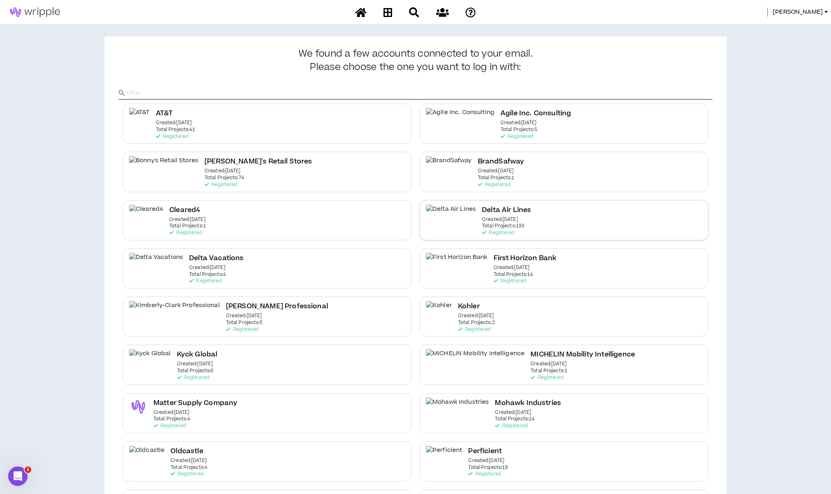
click at [482, 226] on p "Total Projects: 193" at bounding box center [503, 226] width 43 height 6
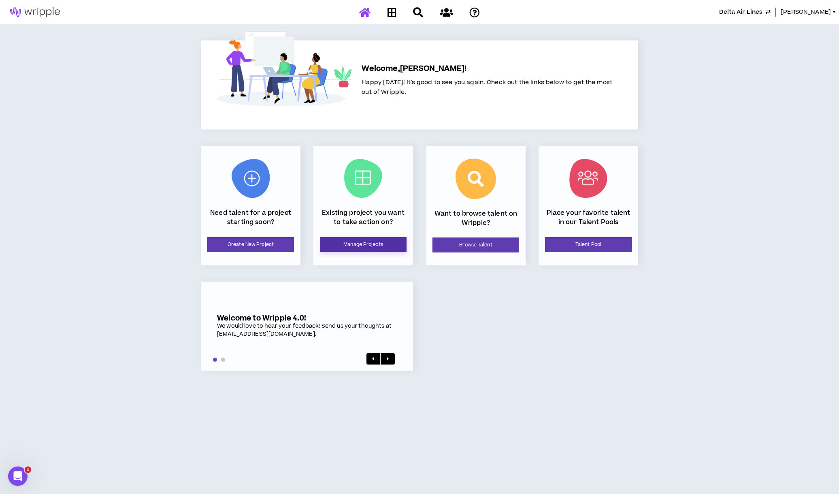
click at [376, 243] on link "Manage Projects" at bounding box center [363, 244] width 87 height 15
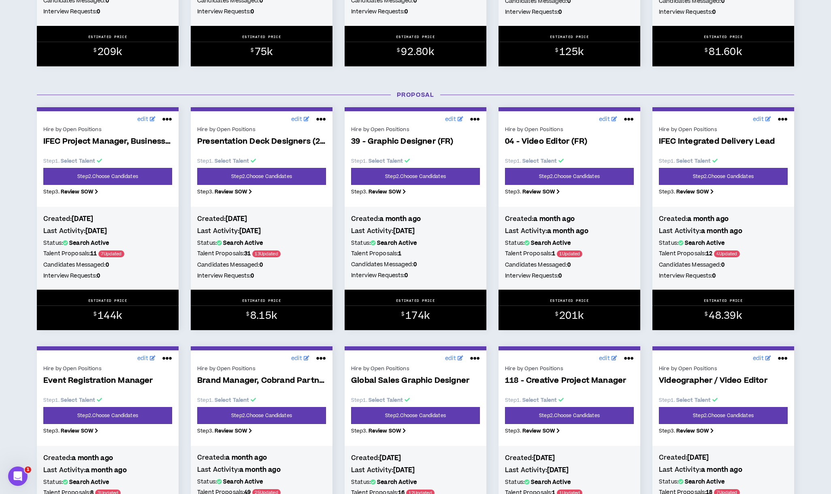
scroll to position [324, 0]
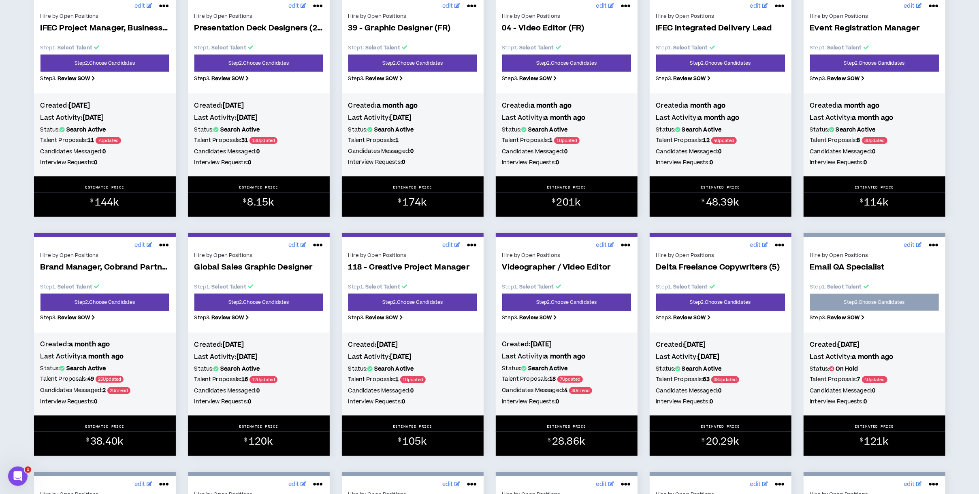
scroll to position [432, 0]
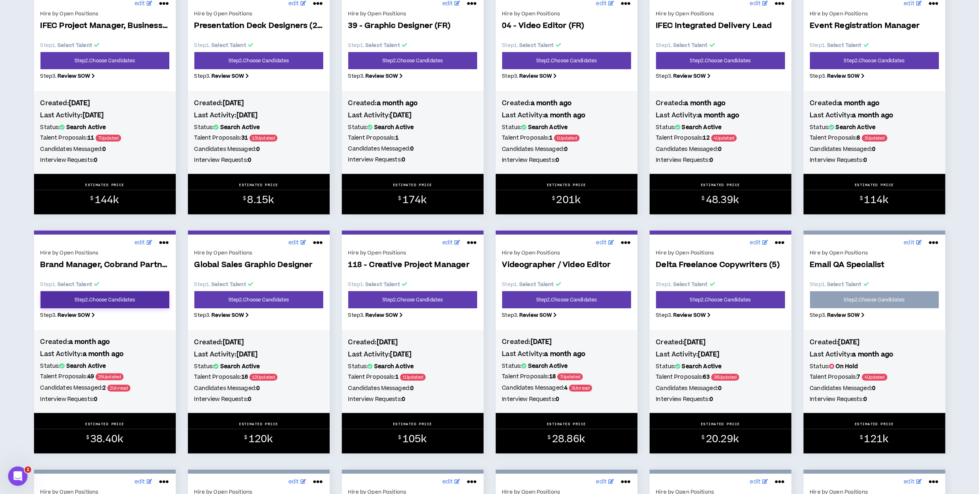
click at [130, 303] on link "Step 2 . Choose Candidates" at bounding box center [104, 300] width 129 height 17
